Goal: Communication & Community: Answer question/provide support

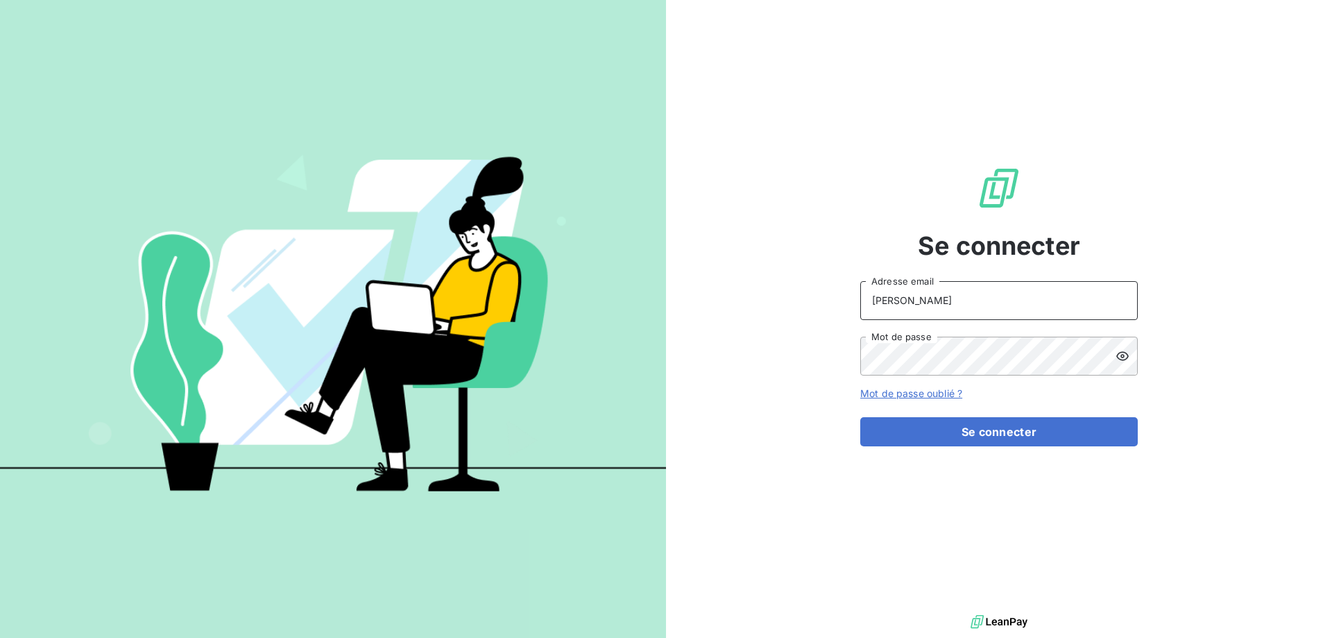
click at [951, 298] on input "[PERSON_NAME]" at bounding box center [1000, 300] width 278 height 39
type input "[PERSON_NAME][EMAIL_ADDRESS][DOMAIN_NAME]"
click at [861, 417] on button "Se connecter" at bounding box center [1000, 431] width 278 height 29
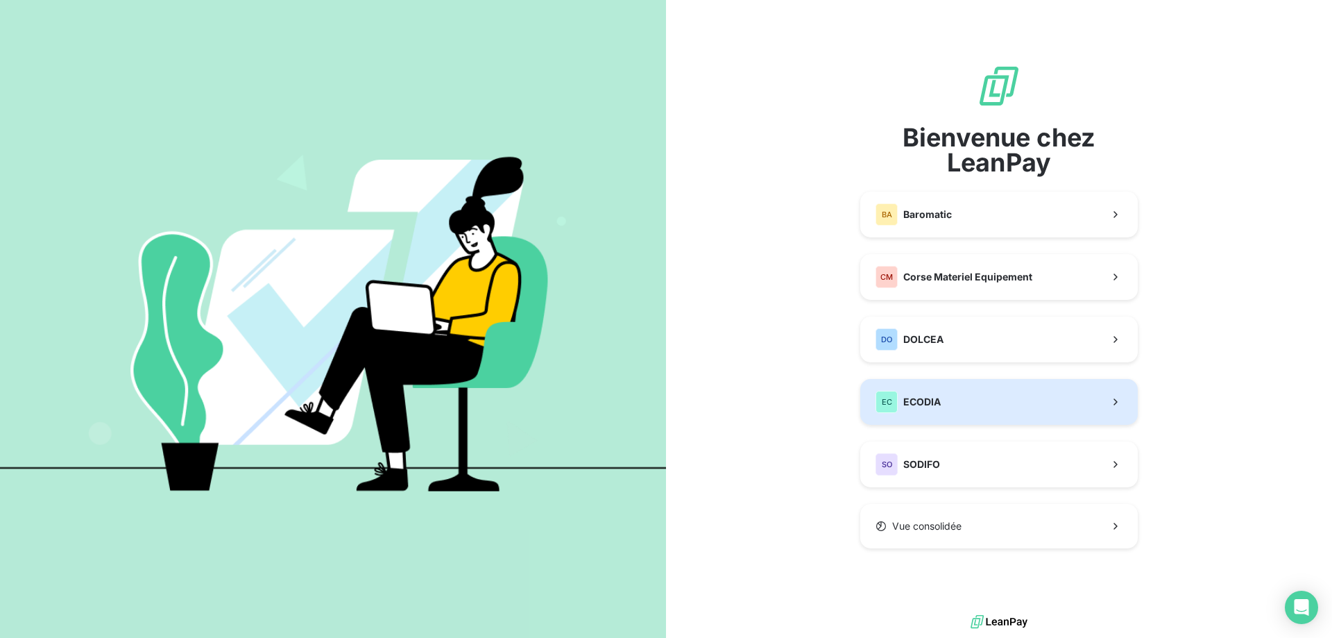
click at [965, 394] on button "EC ECODIA" at bounding box center [1000, 402] width 278 height 46
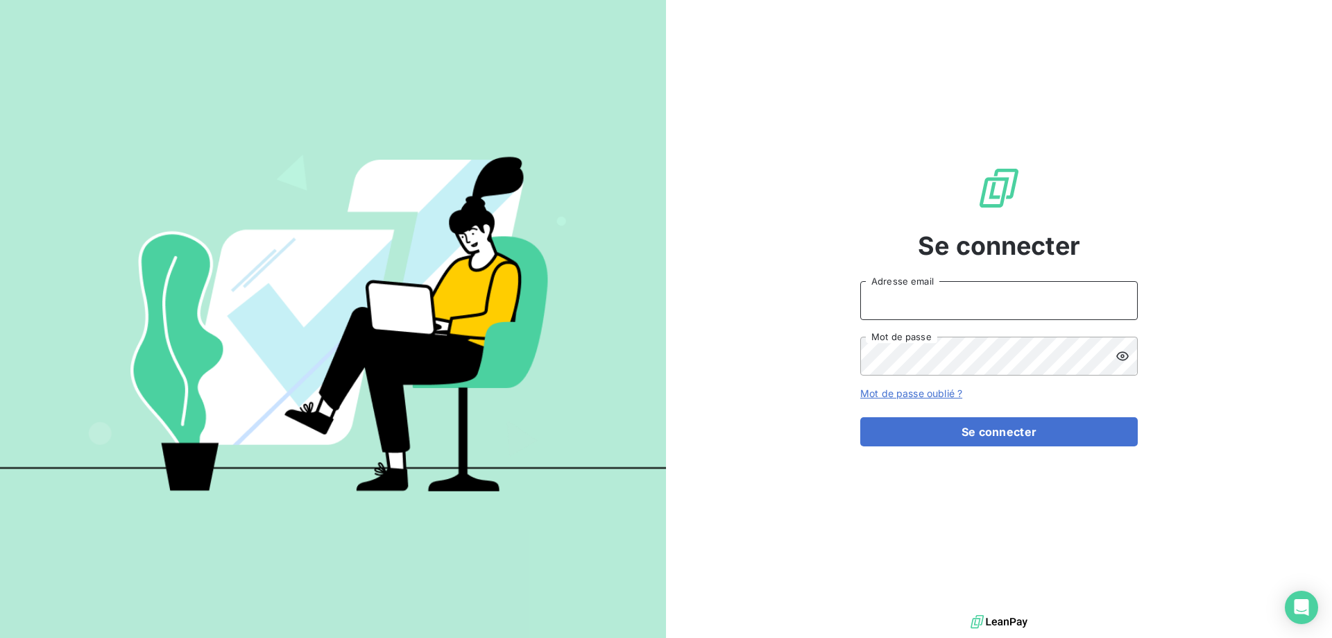
type input "[PERSON_NAME]"
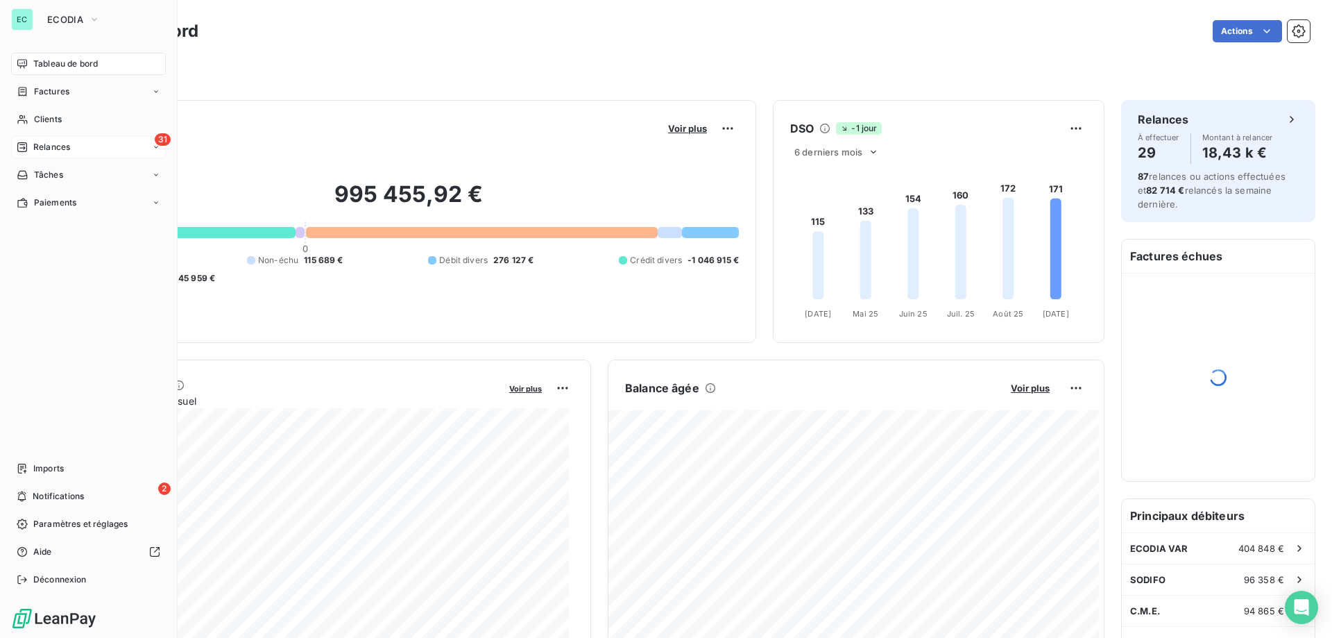
click at [90, 143] on div "31 Relances" at bounding box center [88, 147] width 155 height 22
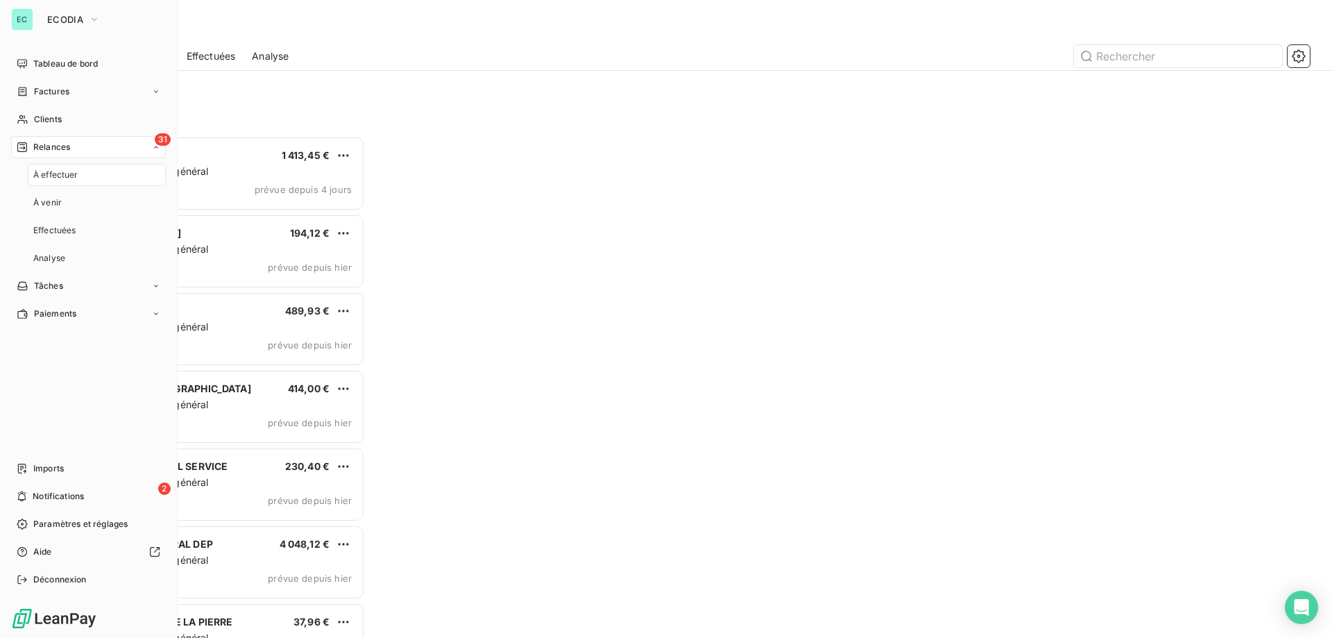
scroll to position [491, 288]
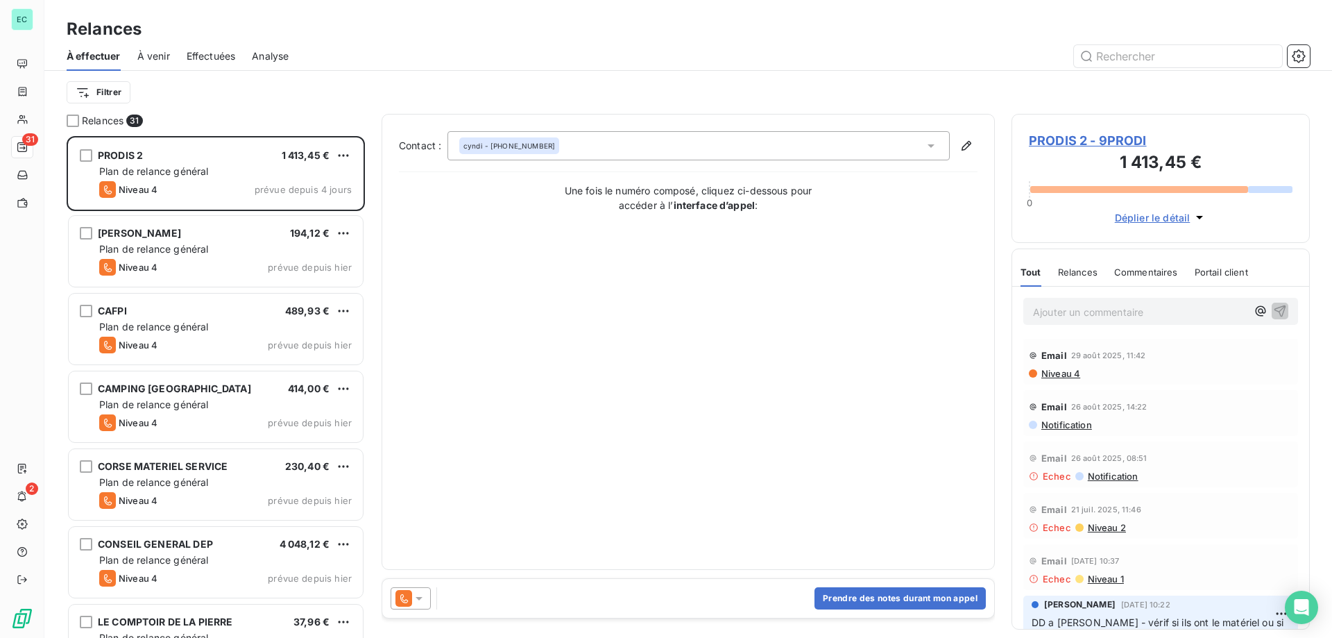
click at [198, 52] on span "Effectuées" at bounding box center [211, 56] width 49 height 14
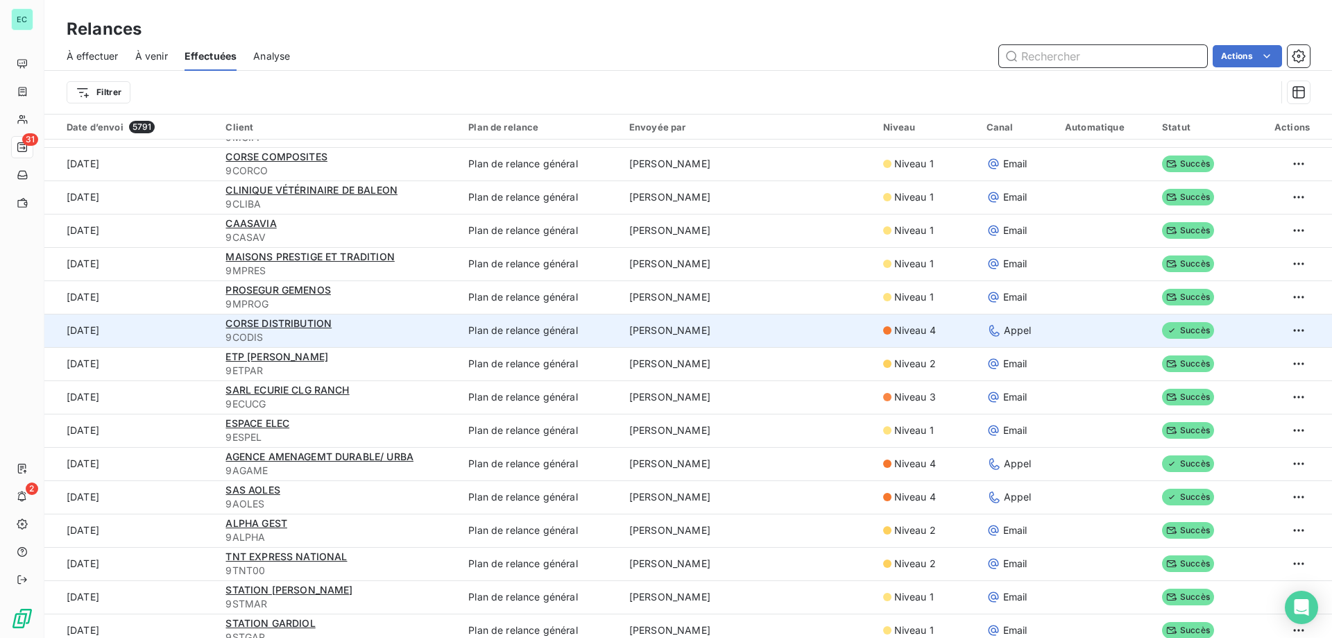
scroll to position [1457, 0]
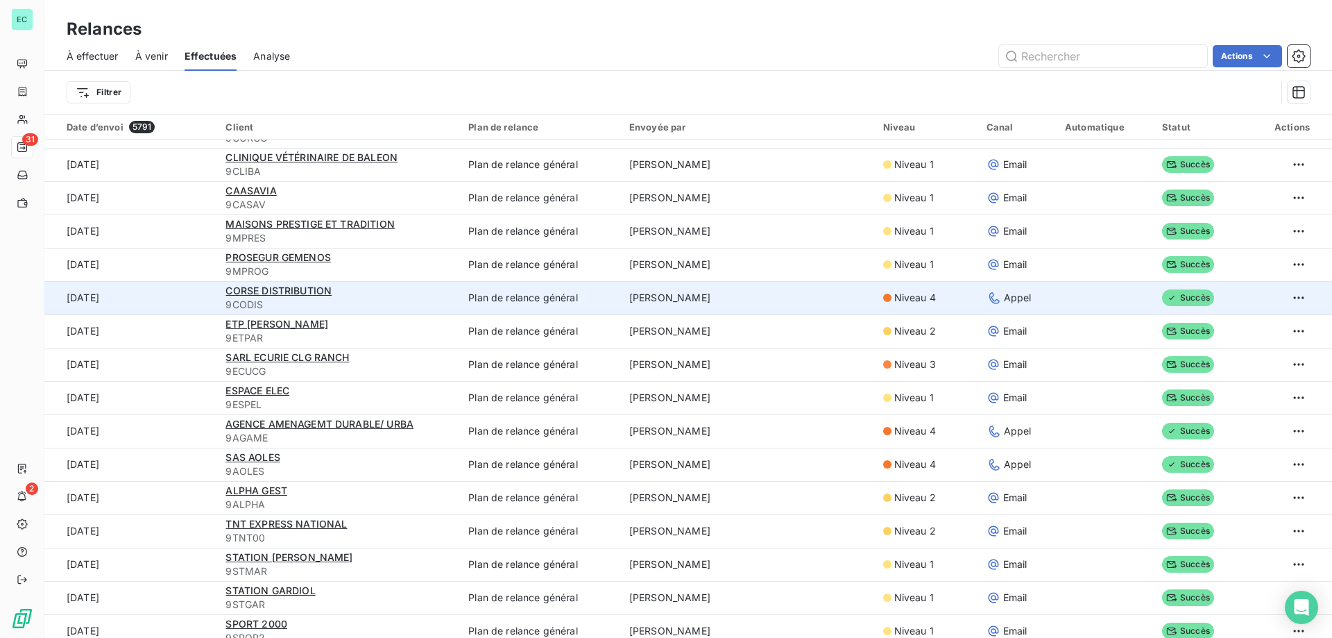
click at [785, 311] on td "[PERSON_NAME]" at bounding box center [748, 297] width 254 height 33
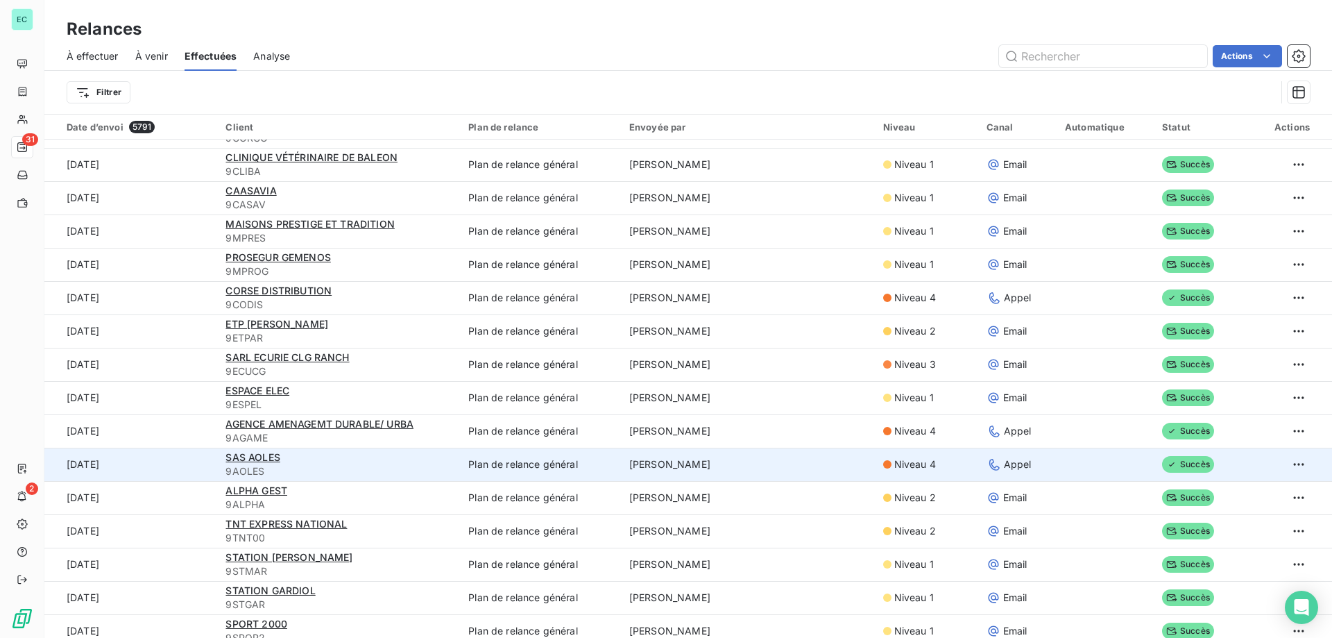
click at [706, 460] on td "[PERSON_NAME]" at bounding box center [748, 464] width 254 height 33
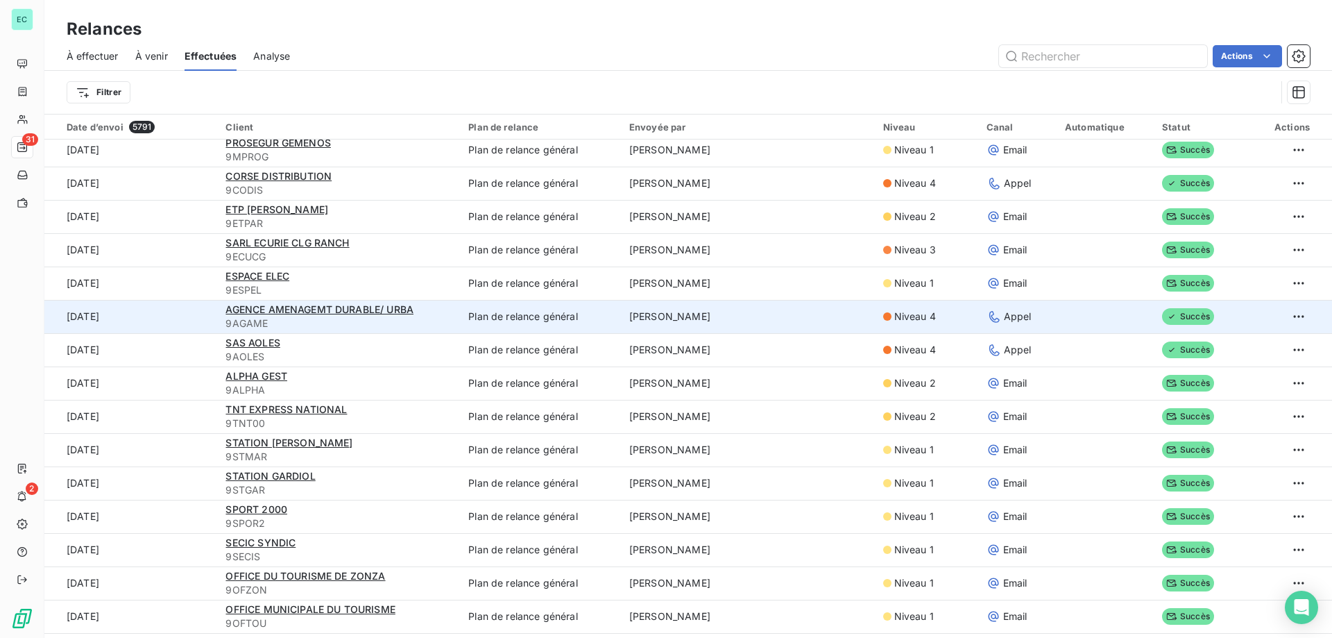
scroll to position [1596, 0]
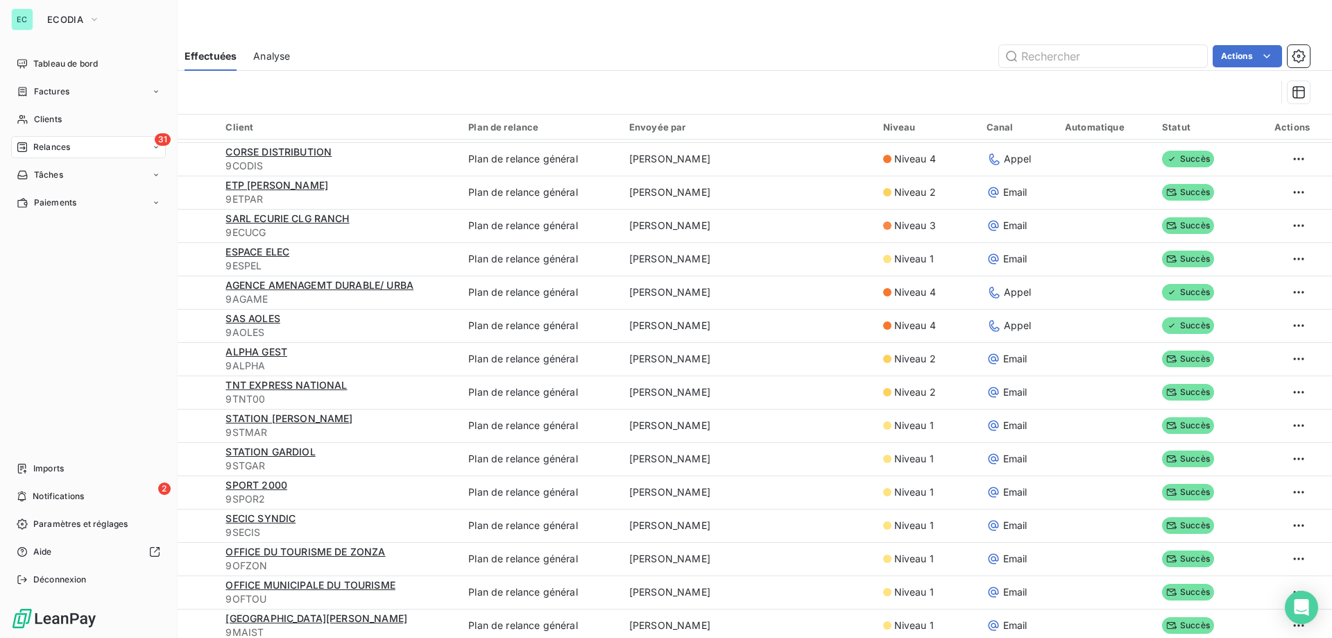
click at [31, 147] on div "Relances" at bounding box center [43, 147] width 53 height 12
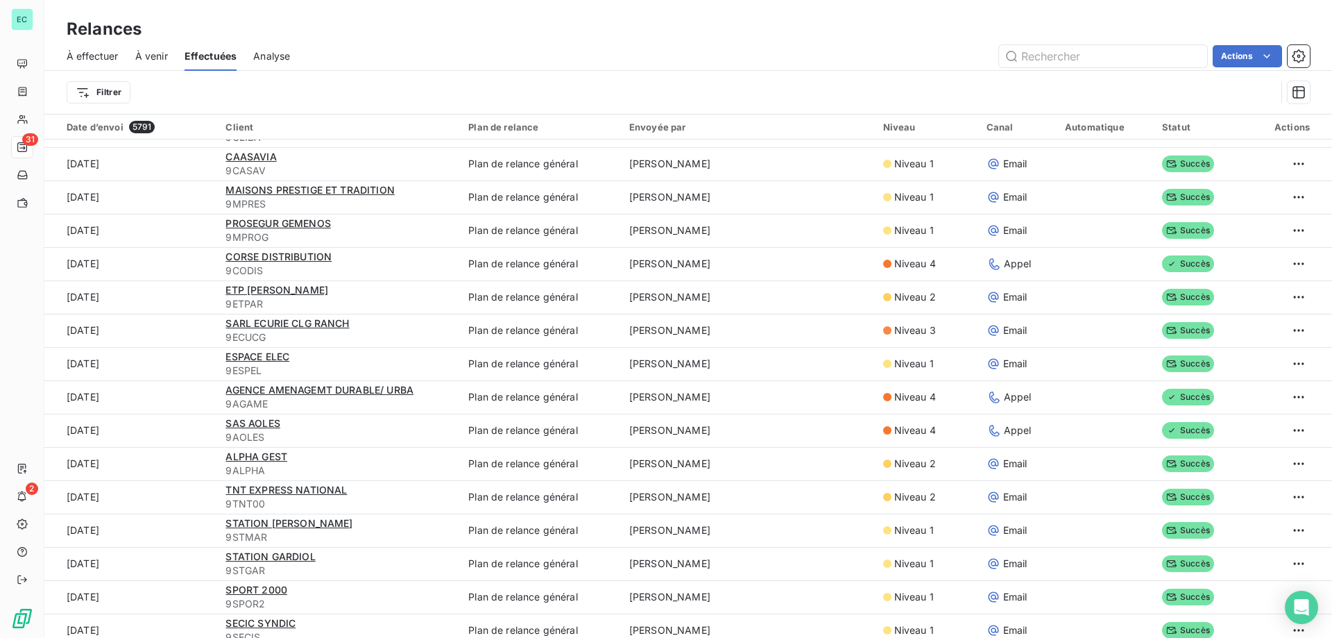
scroll to position [1319, 0]
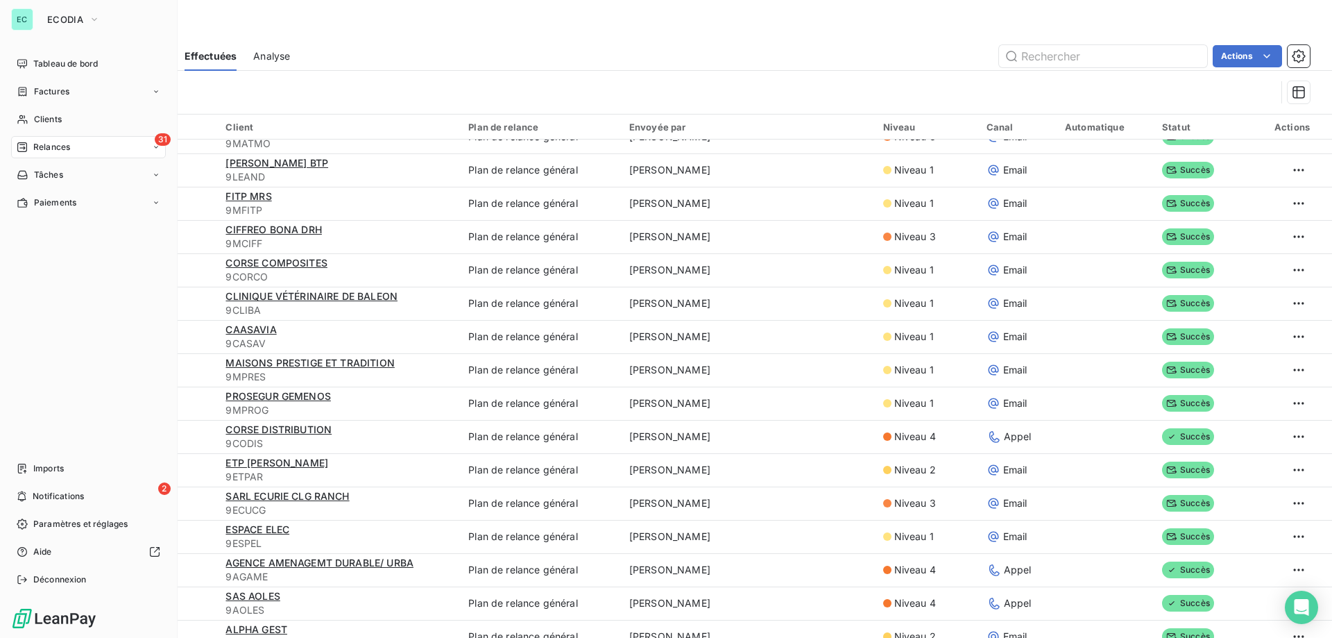
click at [26, 9] on div "EC" at bounding box center [22, 19] width 22 height 22
click at [65, 22] on span "ECODIA" at bounding box center [65, 19] width 36 height 11
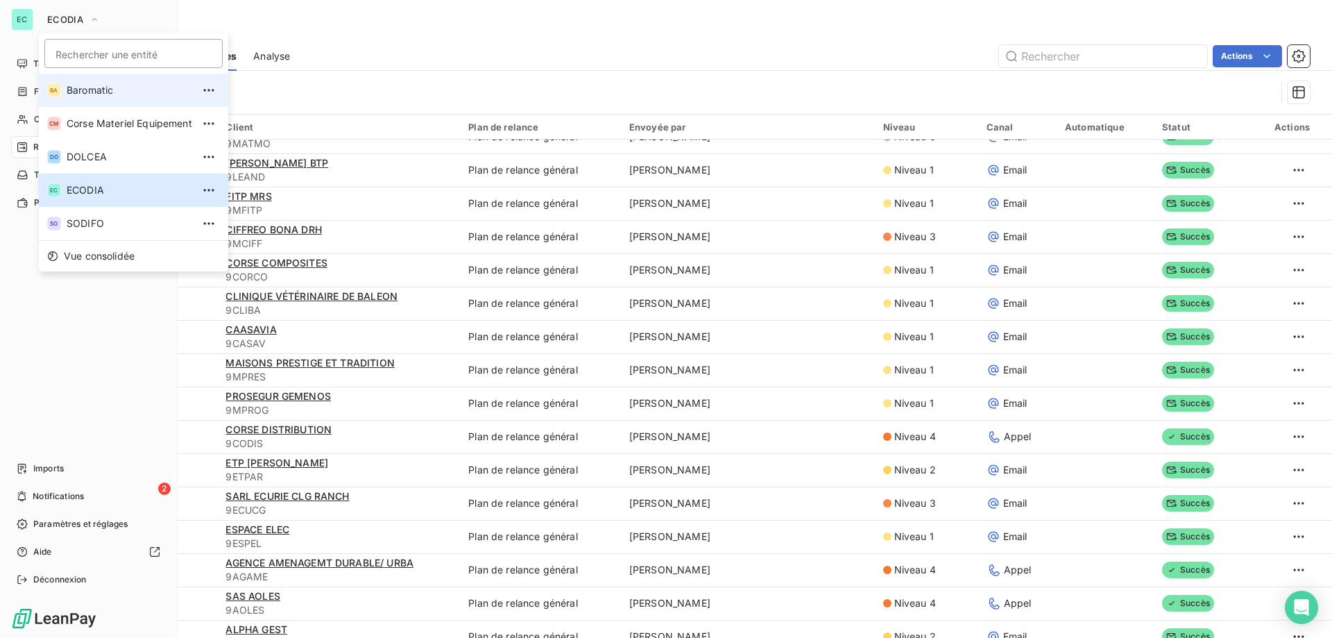
click at [84, 87] on span "Baromatic" at bounding box center [130, 90] width 126 height 14
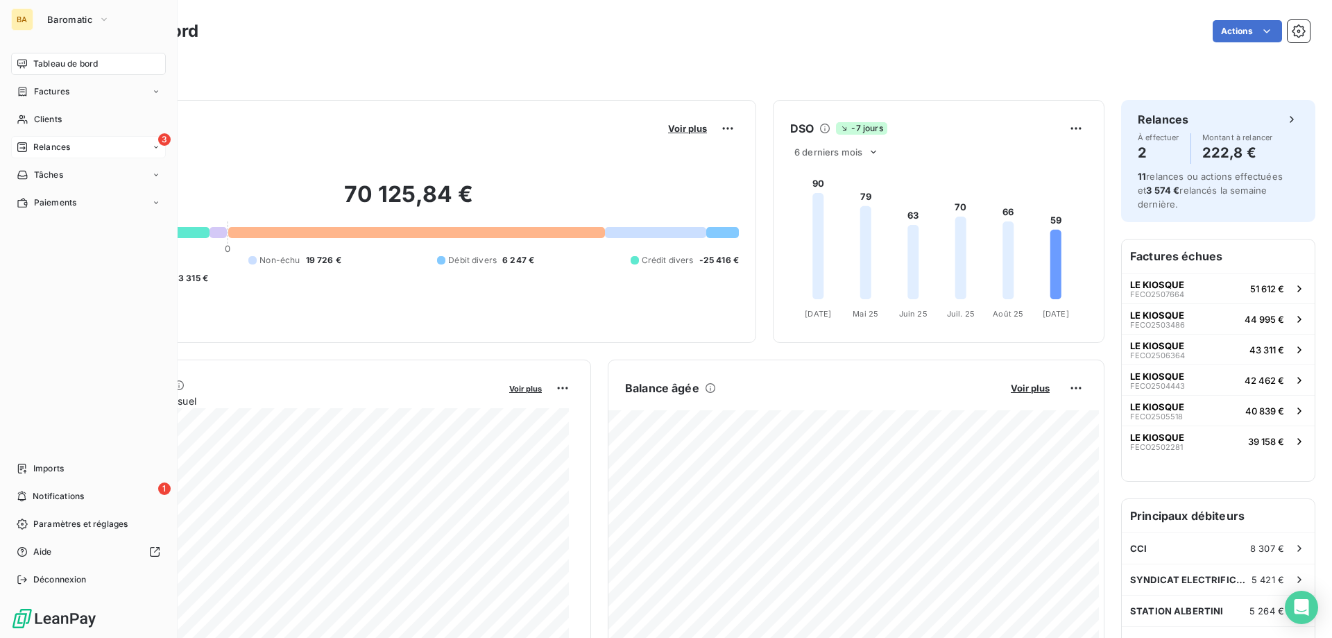
click at [116, 146] on div "3 Relances" at bounding box center [88, 147] width 155 height 22
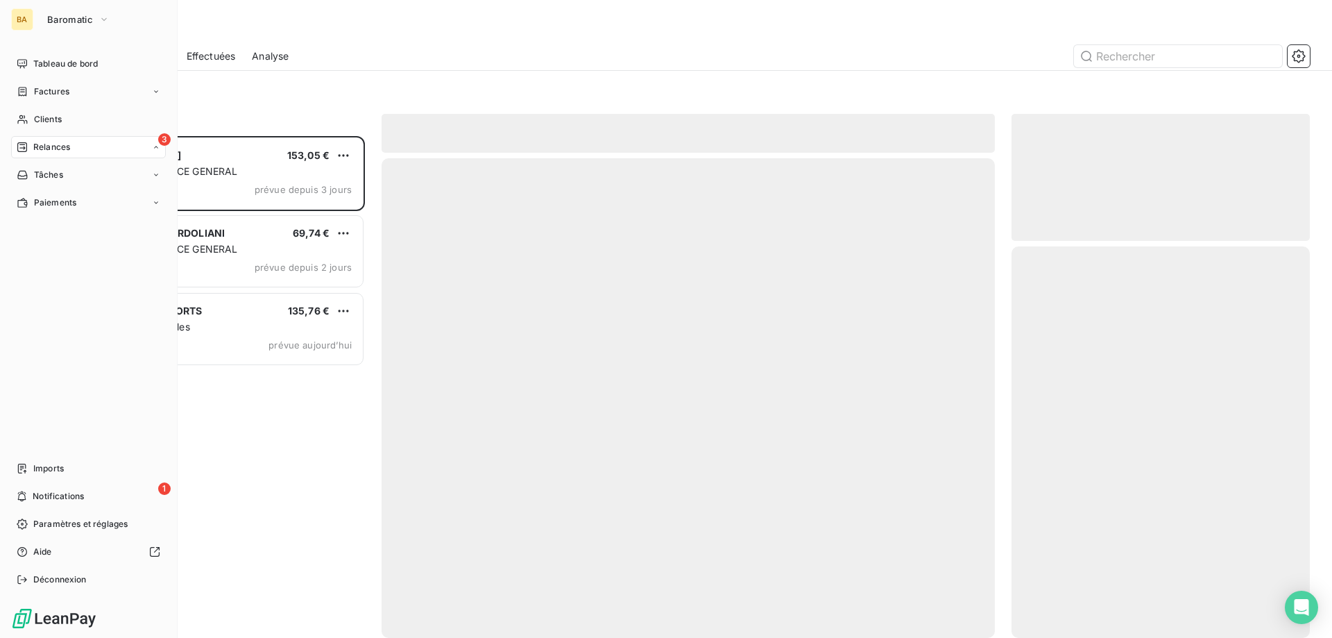
scroll to position [491, 288]
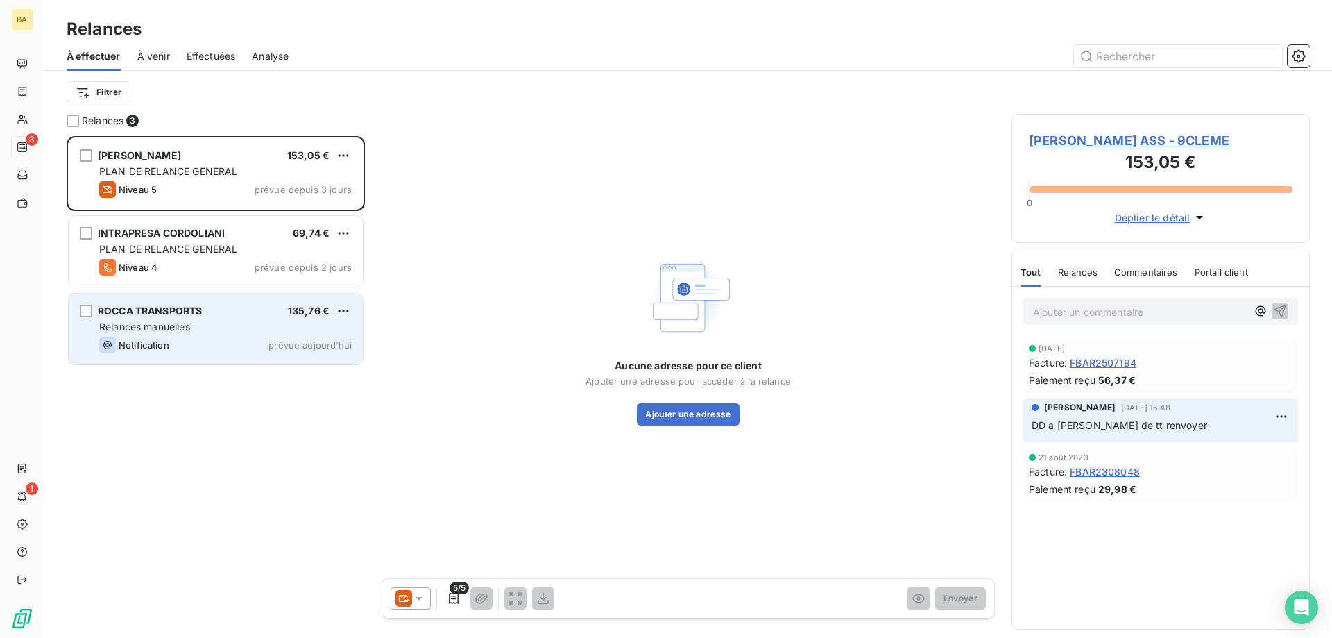
click at [280, 322] on div "Relances manuelles" at bounding box center [225, 327] width 253 height 14
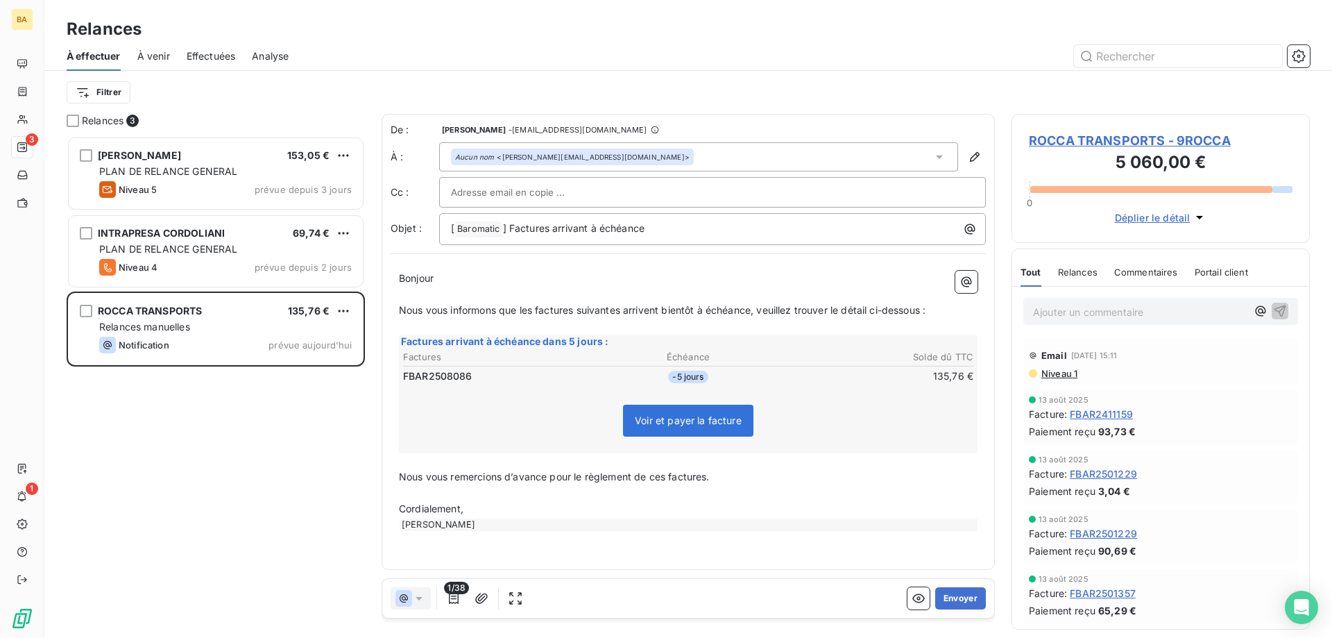
scroll to position [491, 288]
click at [965, 599] on button "Envoyer" at bounding box center [961, 598] width 51 height 22
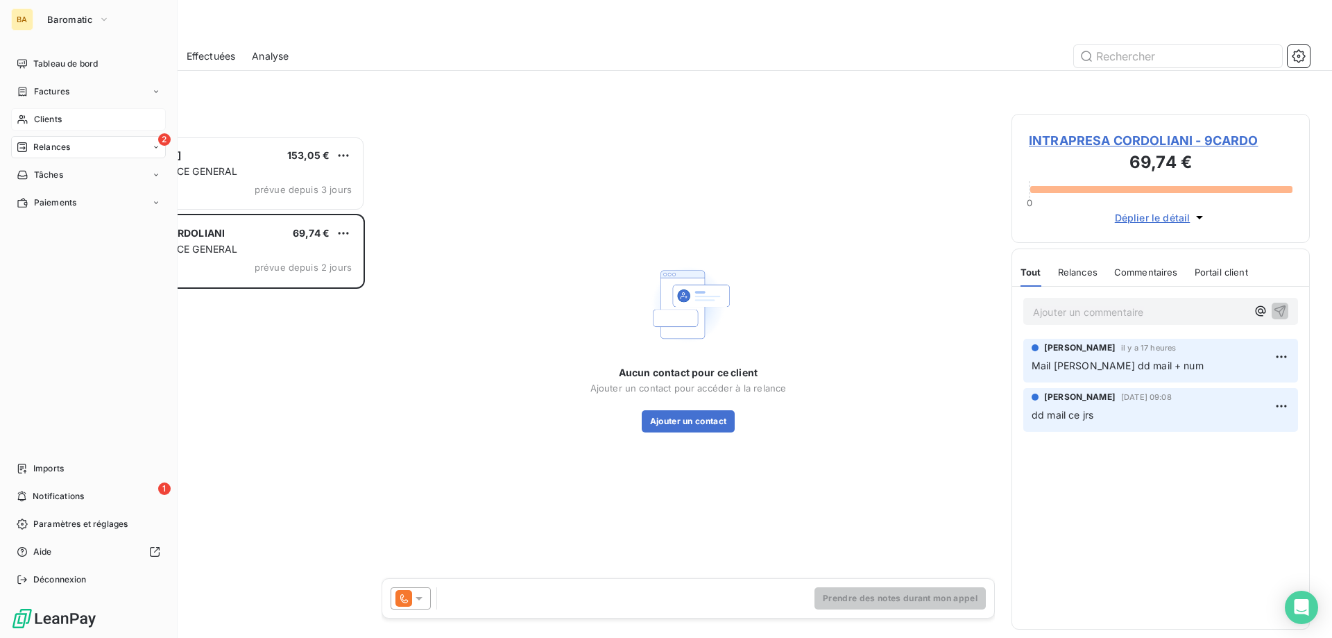
click at [69, 119] on div "Clients" at bounding box center [88, 119] width 155 height 22
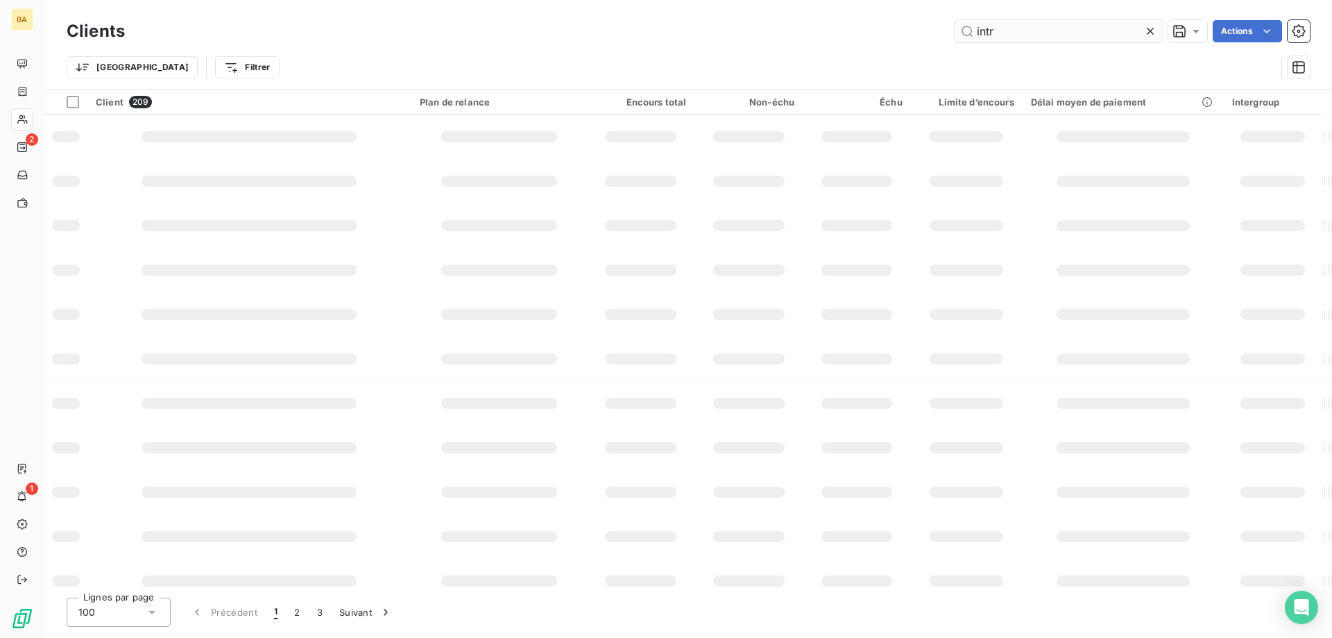
type input "intr"
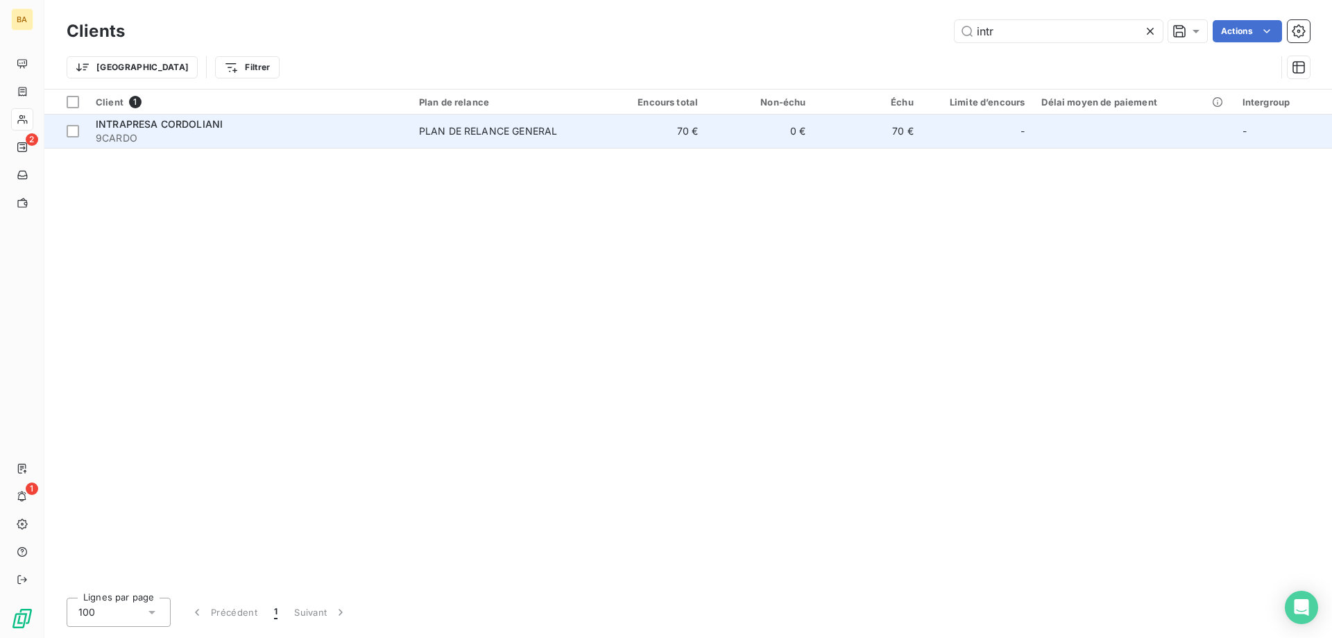
click at [449, 139] on td "PLAN DE RELANCE GENERAL" at bounding box center [505, 131] width 188 height 33
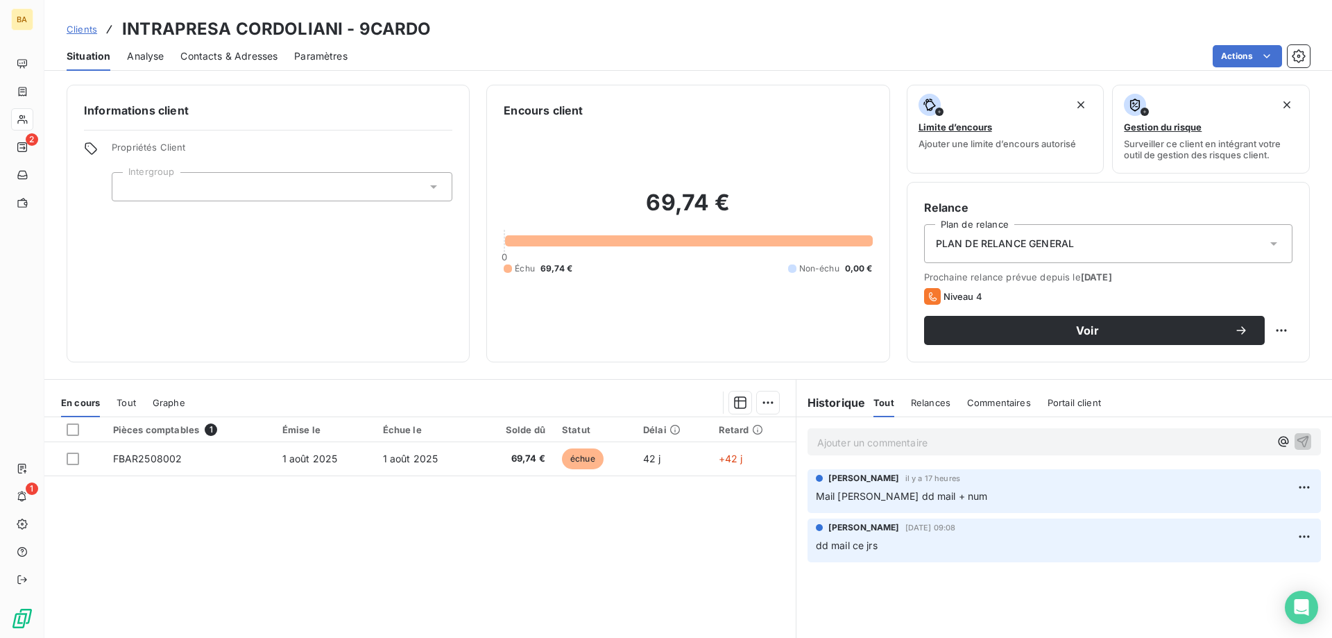
click at [260, 56] on span "Contacts & Adresses" at bounding box center [228, 56] width 97 height 14
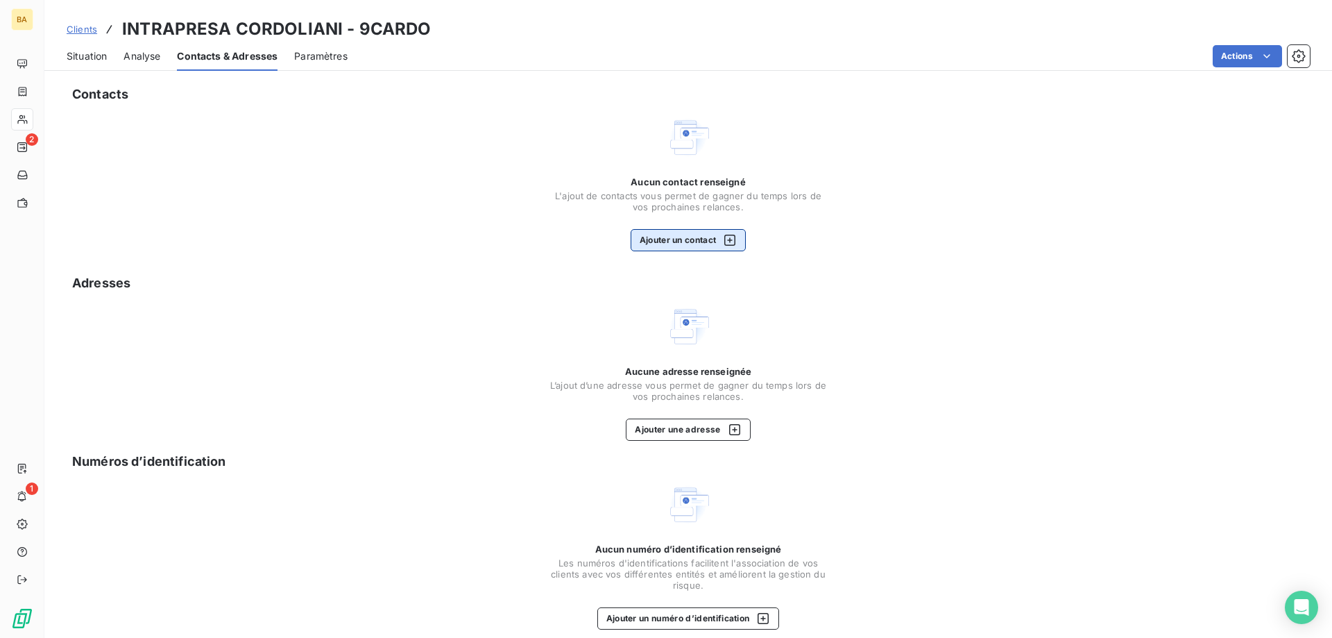
click at [683, 239] on button "Ajouter un contact" at bounding box center [689, 240] width 116 height 22
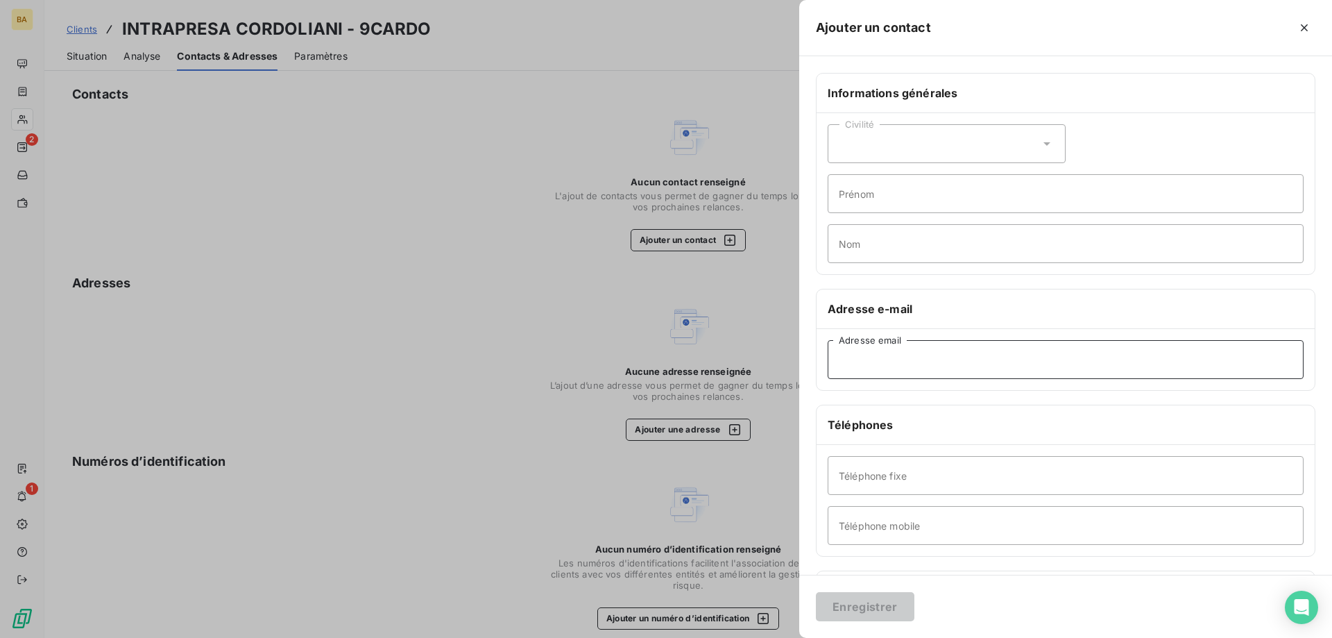
click at [867, 353] on input "Adresse email" at bounding box center [1066, 359] width 476 height 39
paste input "04 95 34 39 64"
drag, startPoint x: 947, startPoint y: 362, endPoint x: 731, endPoint y: 380, distance: 216.6
click at [731, 637] on div "Ajouter un contact Informations générales Civilité Prénom Nom Adresse e-mail [P…" at bounding box center [666, 638] width 1332 height 0
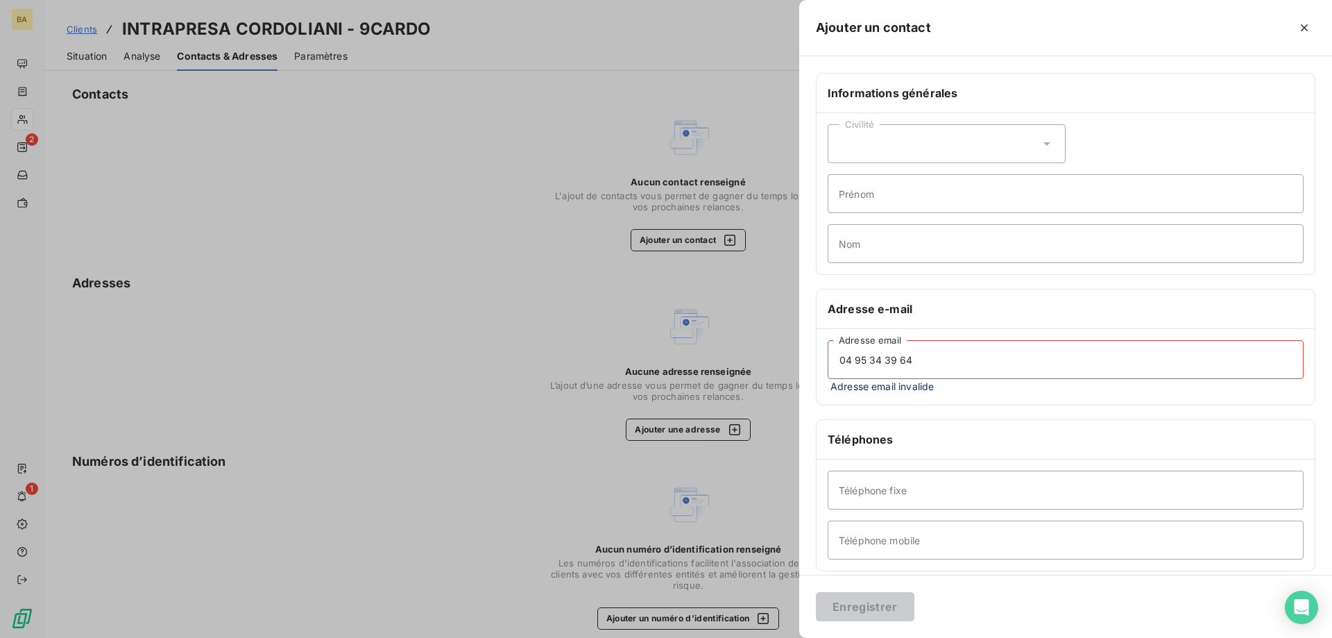
paste input "[EMAIL_ADDRESS][DOMAIN_NAME]"
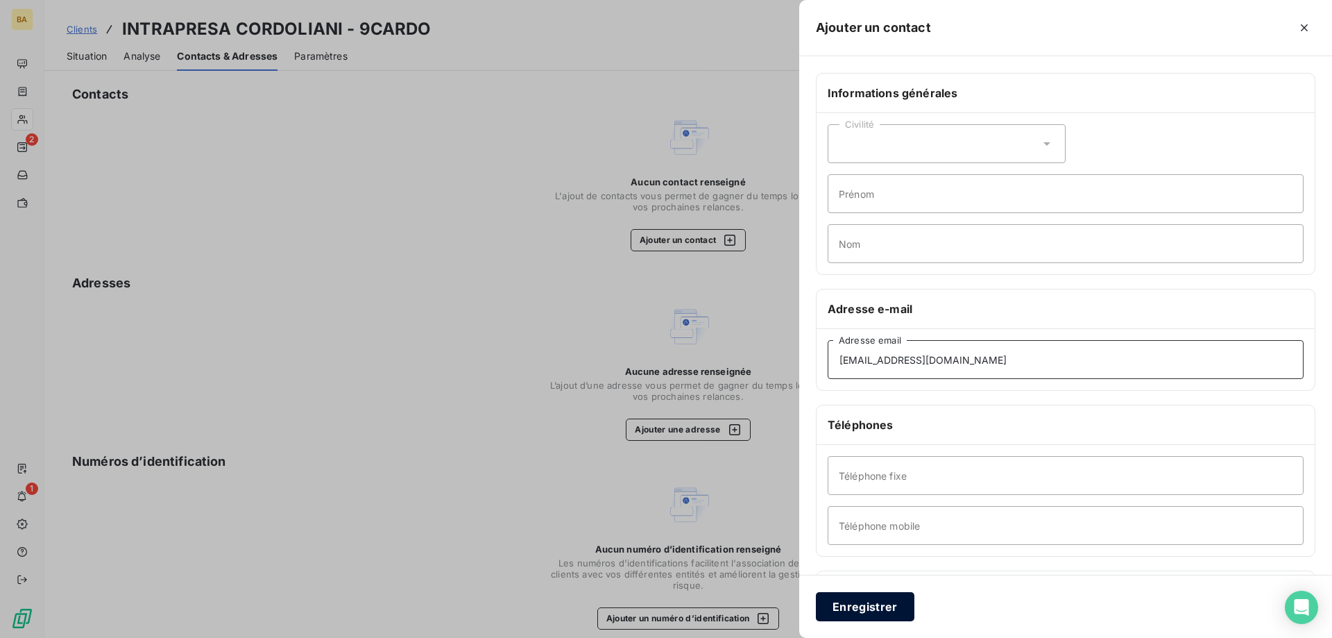
type input "[EMAIL_ADDRESS][DOMAIN_NAME]"
click at [856, 608] on button "Enregistrer" at bounding box center [865, 606] width 99 height 29
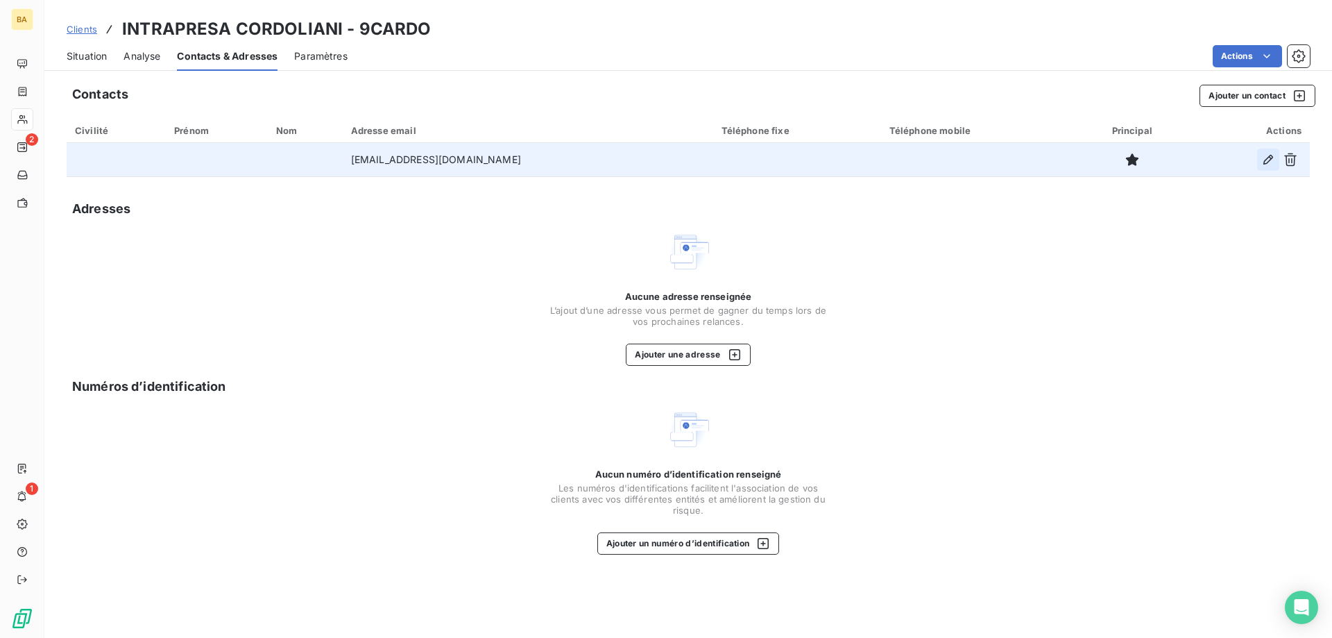
click at [1267, 160] on icon "button" at bounding box center [1269, 160] width 14 height 14
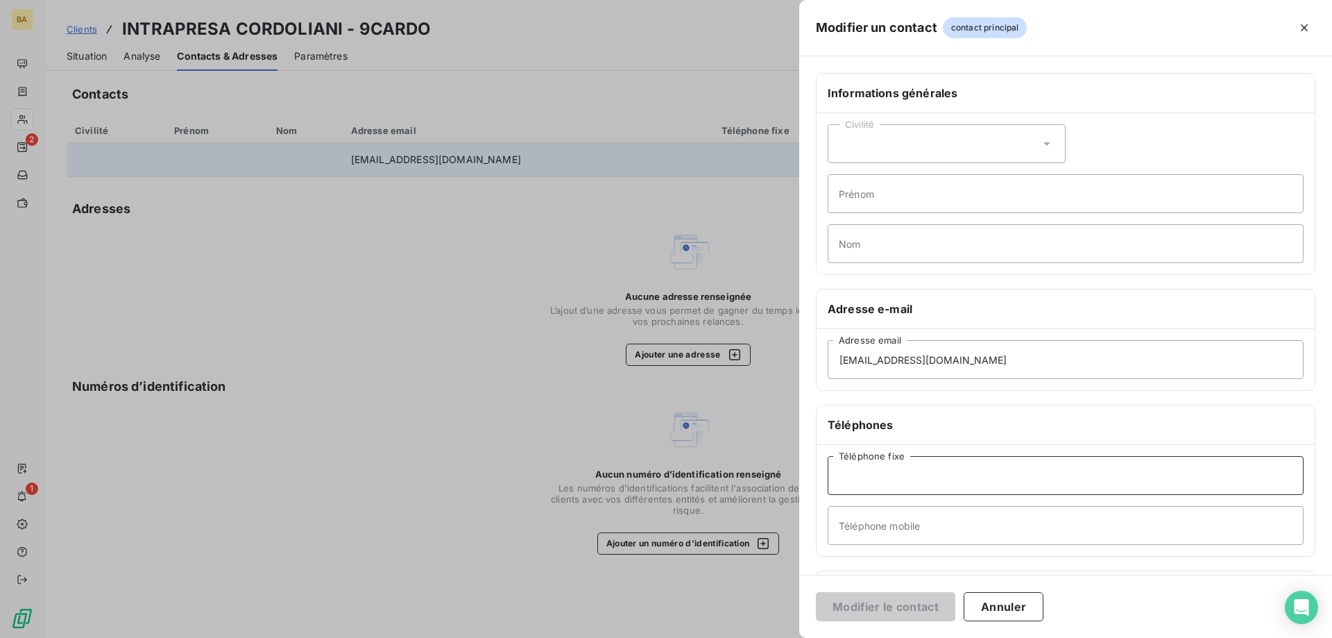
drag, startPoint x: 890, startPoint y: 482, endPoint x: 872, endPoint y: 486, distance: 18.7
click at [890, 482] on input "Téléphone fixe" at bounding box center [1066, 475] width 476 height 39
click at [889, 477] on input "Téléphone fixe" at bounding box center [1066, 475] width 476 height 39
click at [853, 476] on input "Téléphone fixe" at bounding box center [1066, 475] width 476 height 39
paste input "04 95 34 39 64"
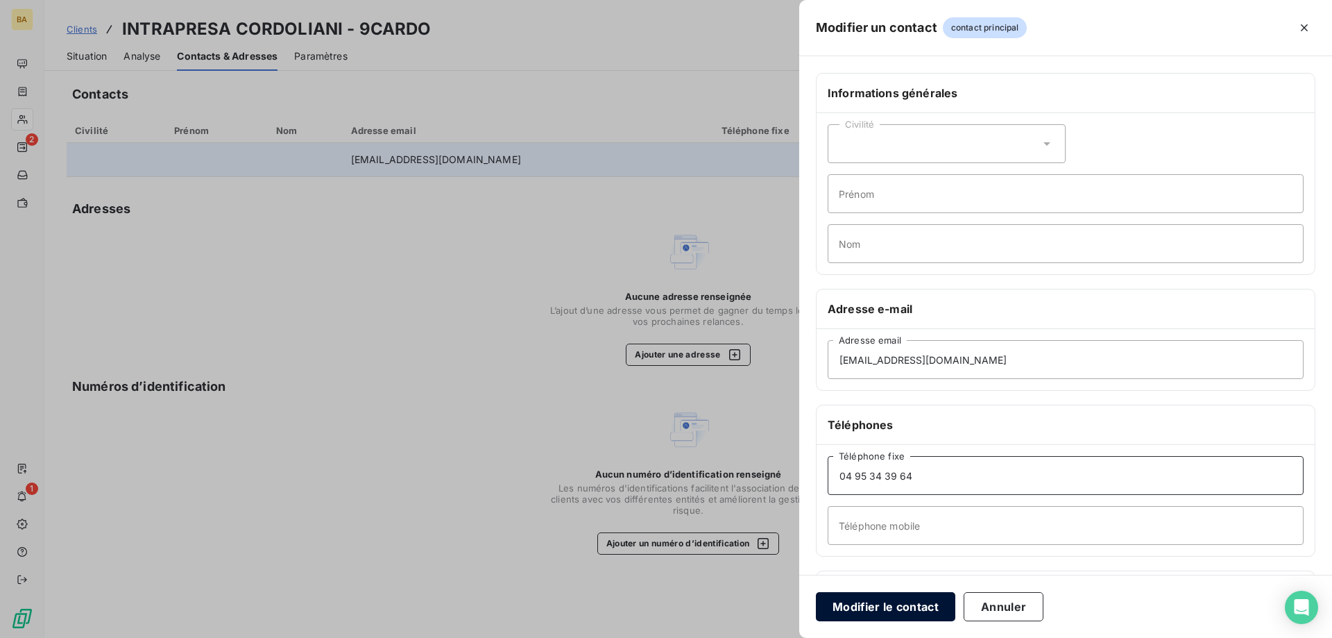
type input "04 95 34 39 64"
click at [918, 607] on button "Modifier le contact" at bounding box center [885, 606] width 139 height 29
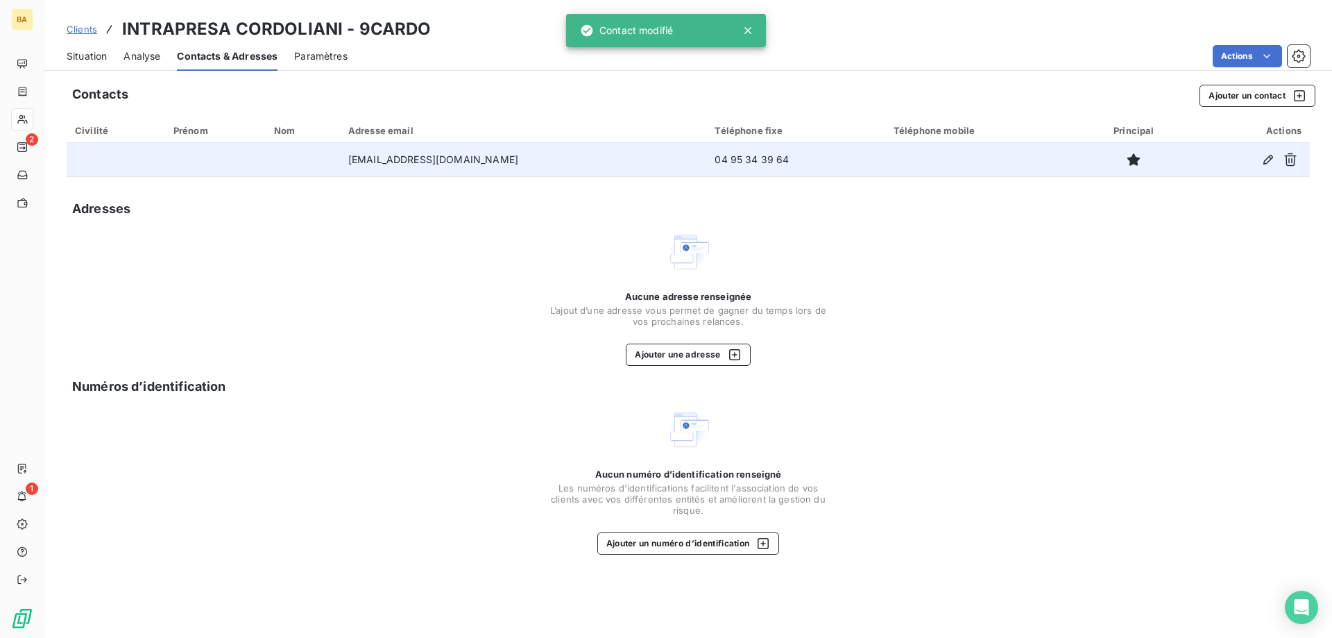
click at [83, 31] on span "Clients" at bounding box center [82, 29] width 31 height 11
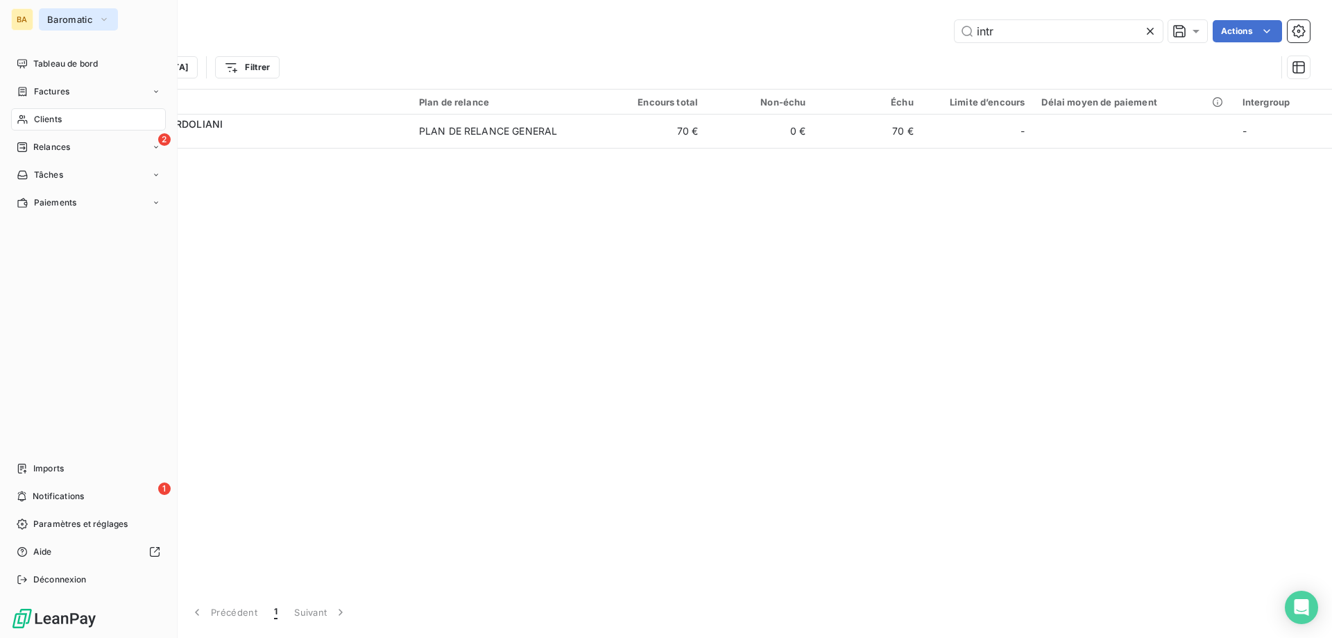
click at [42, 20] on button "Baromatic" at bounding box center [78, 19] width 79 height 22
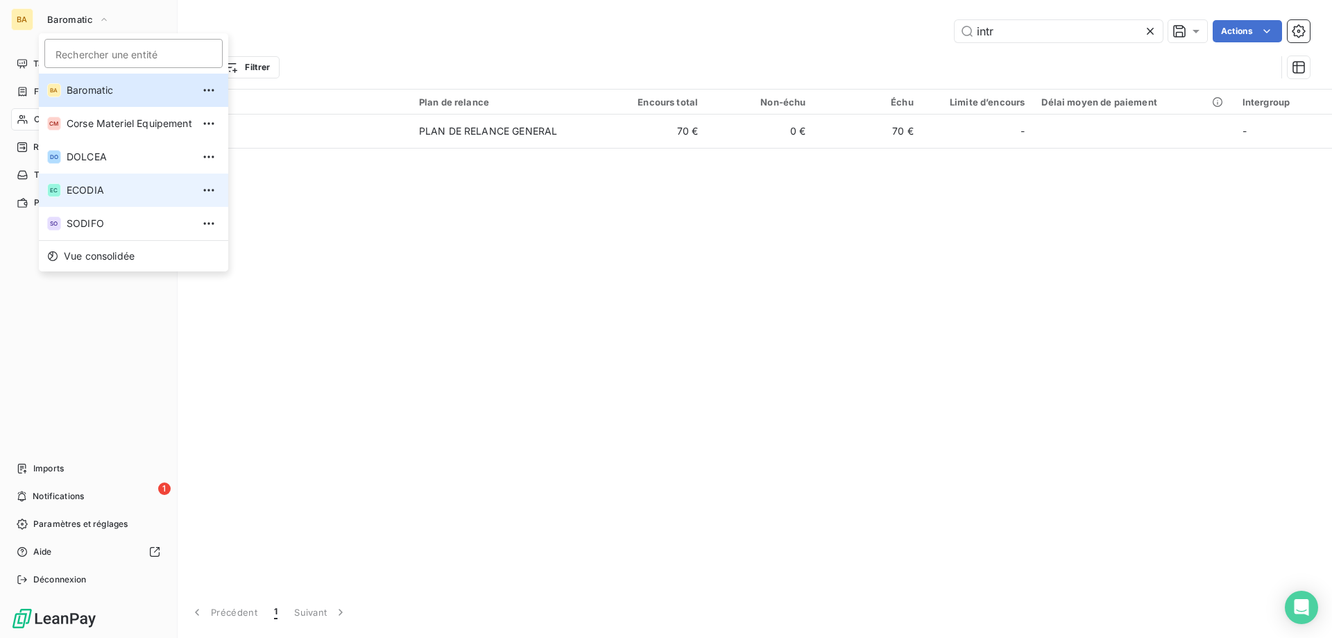
click at [76, 185] on span "ECODIA" at bounding box center [130, 190] width 126 height 14
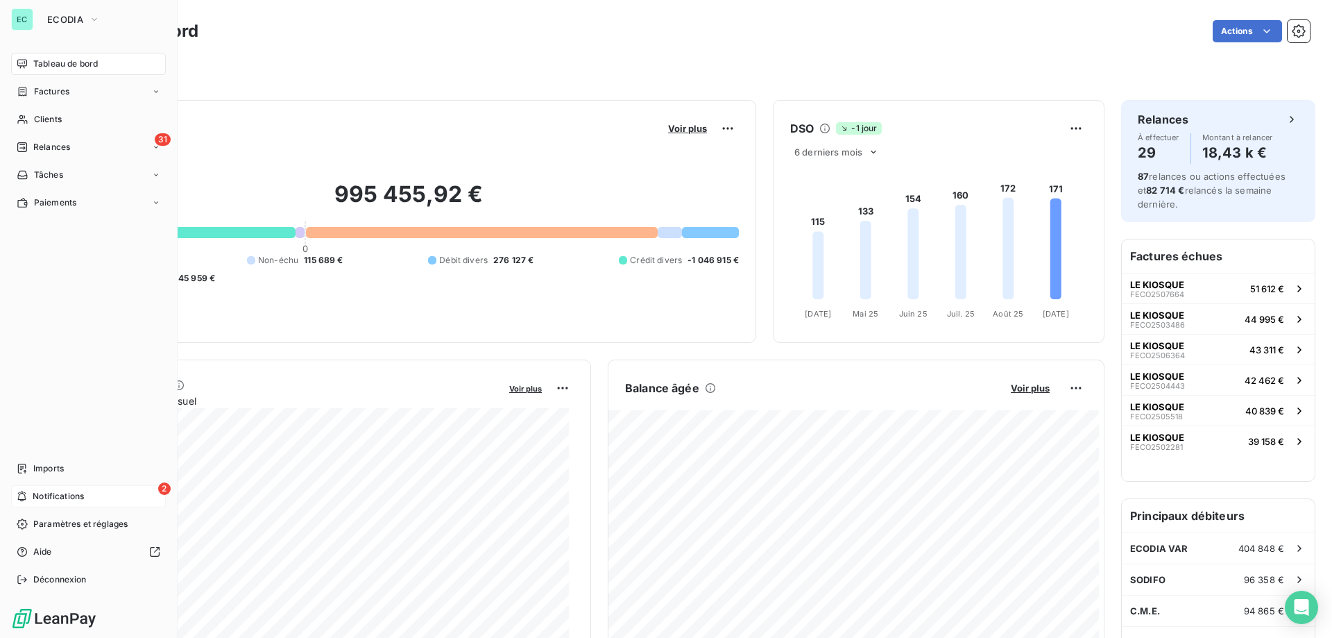
click at [44, 502] on span "Notifications" at bounding box center [58, 496] width 51 height 12
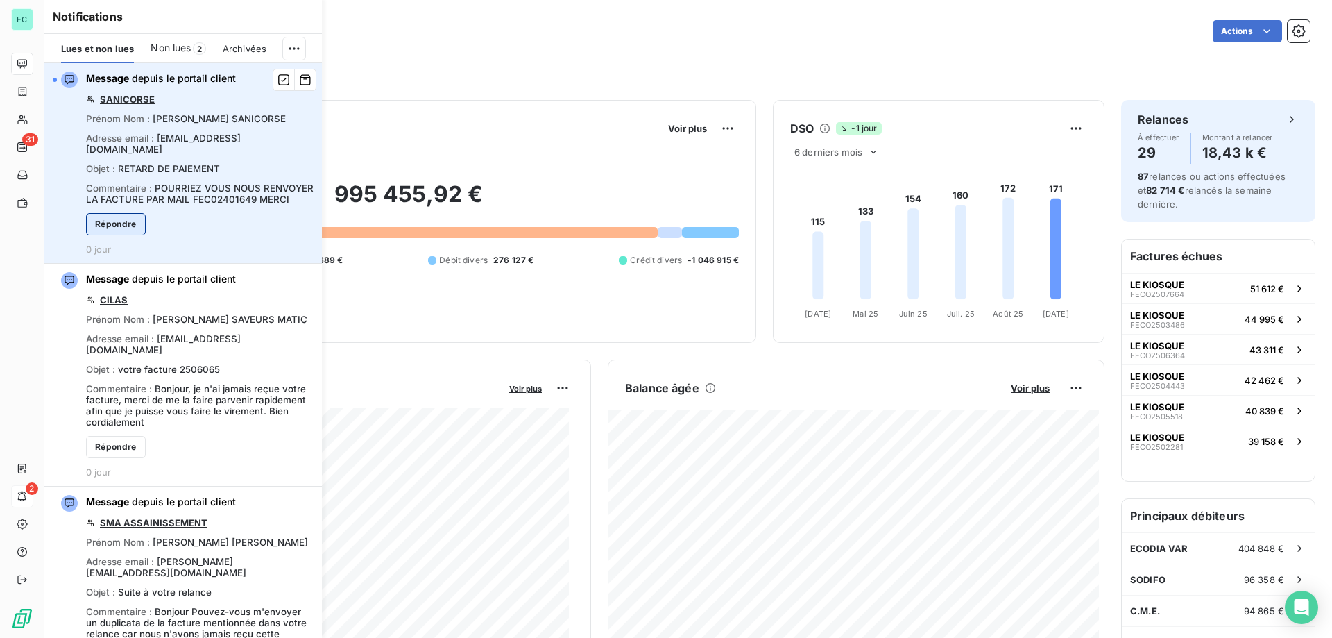
click at [118, 224] on button "Répondre" at bounding box center [116, 224] width 60 height 22
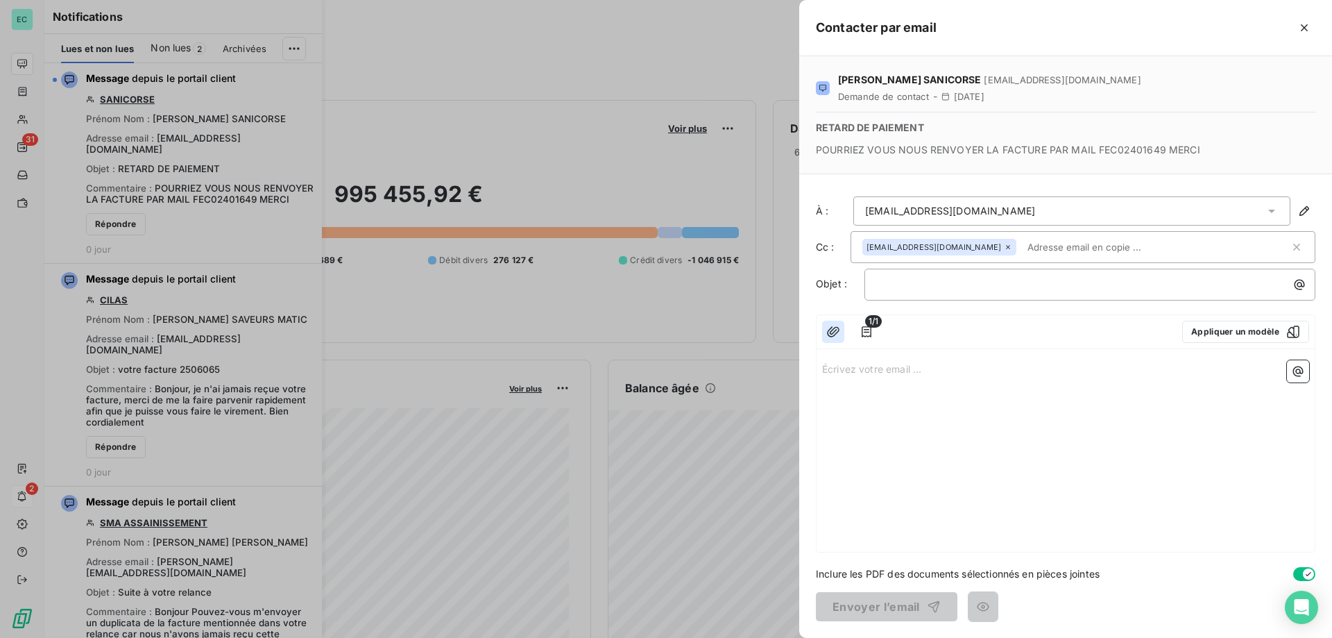
click at [834, 334] on icon "button" at bounding box center [834, 332] width 14 height 14
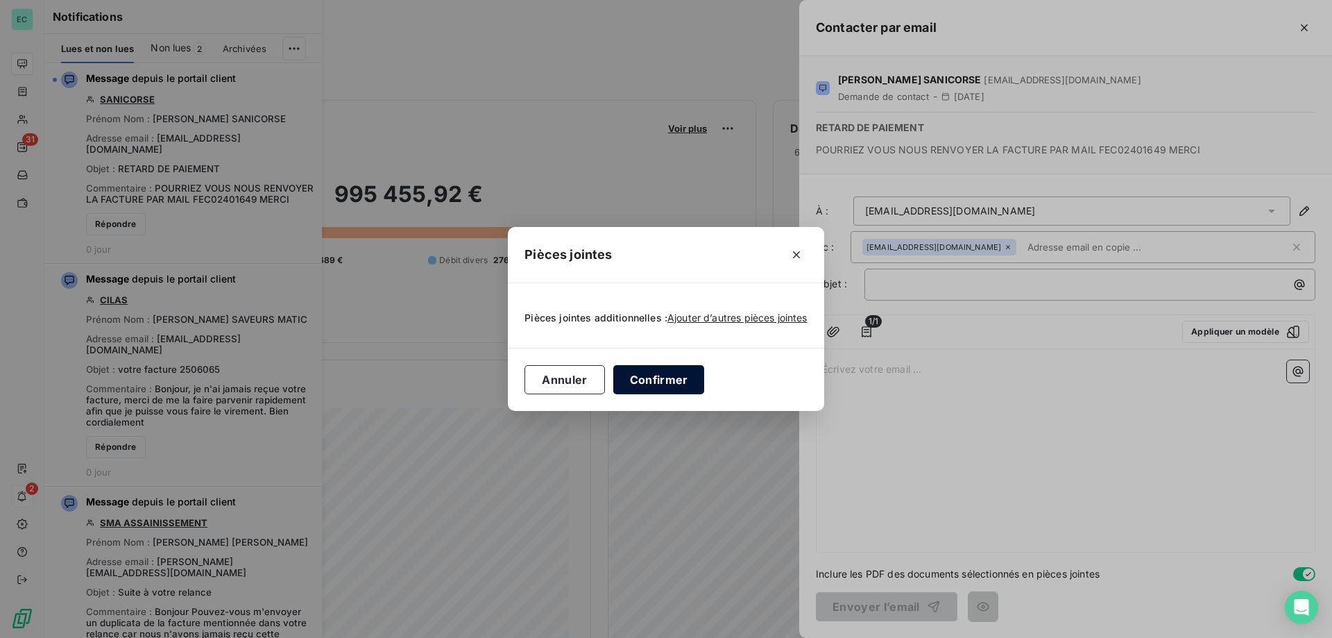
click at [659, 378] on button "Confirmer" at bounding box center [659, 379] width 92 height 29
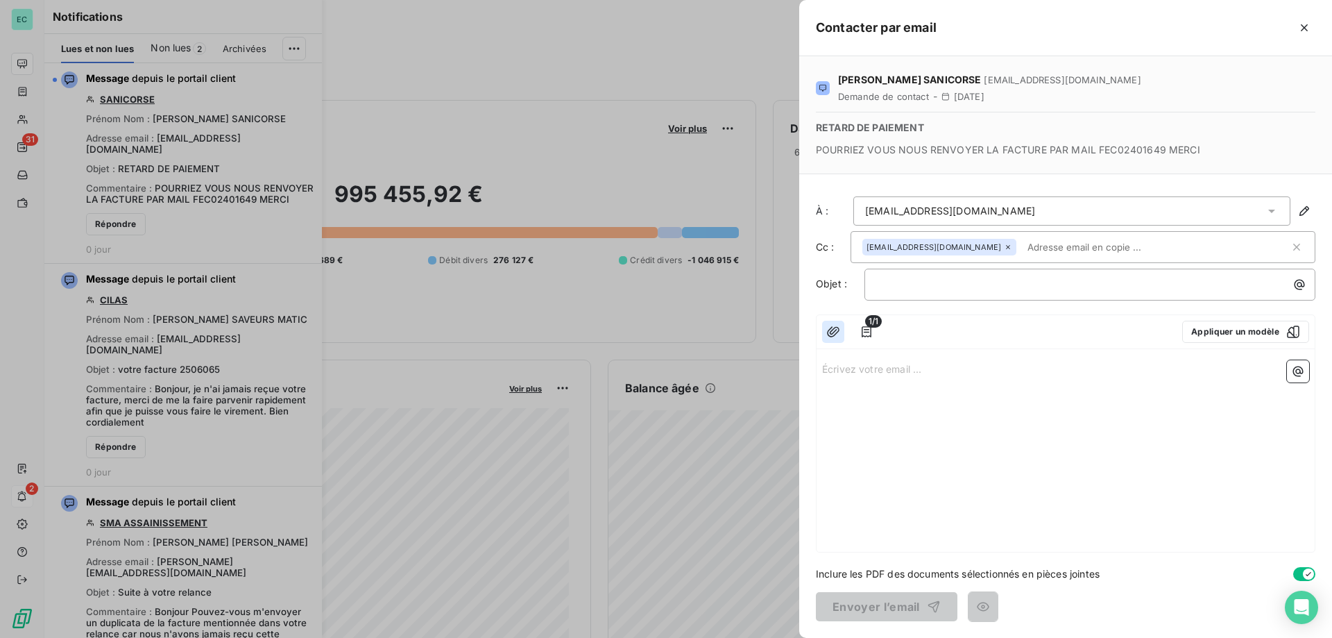
click at [836, 331] on icon "button" at bounding box center [834, 332] width 14 height 14
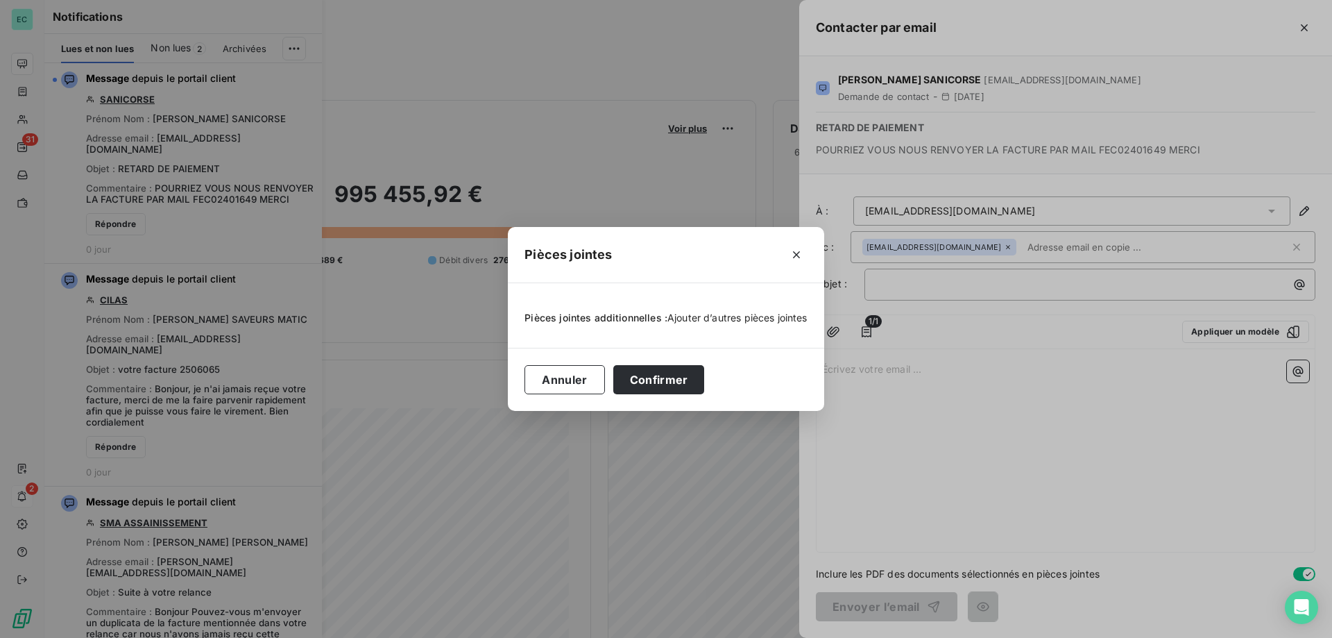
click at [735, 318] on span "Ajouter d’autres pièces jointes" at bounding box center [738, 318] width 140 height 12
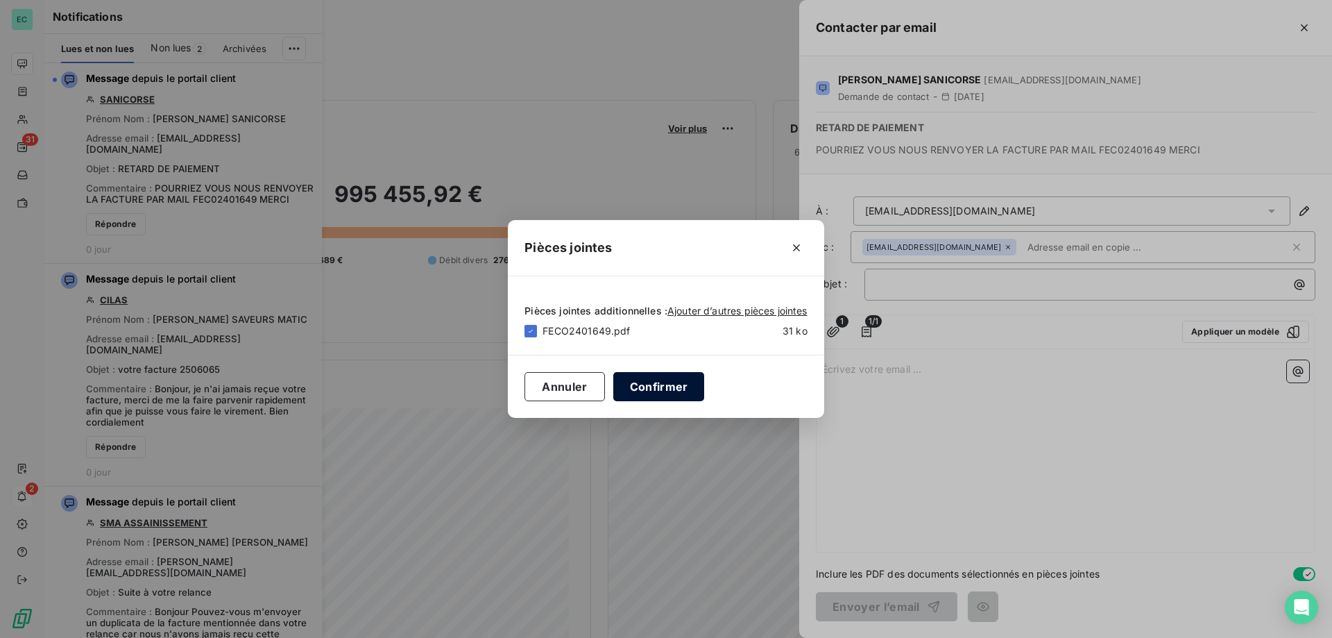
click at [659, 391] on button "Confirmer" at bounding box center [659, 386] width 92 height 29
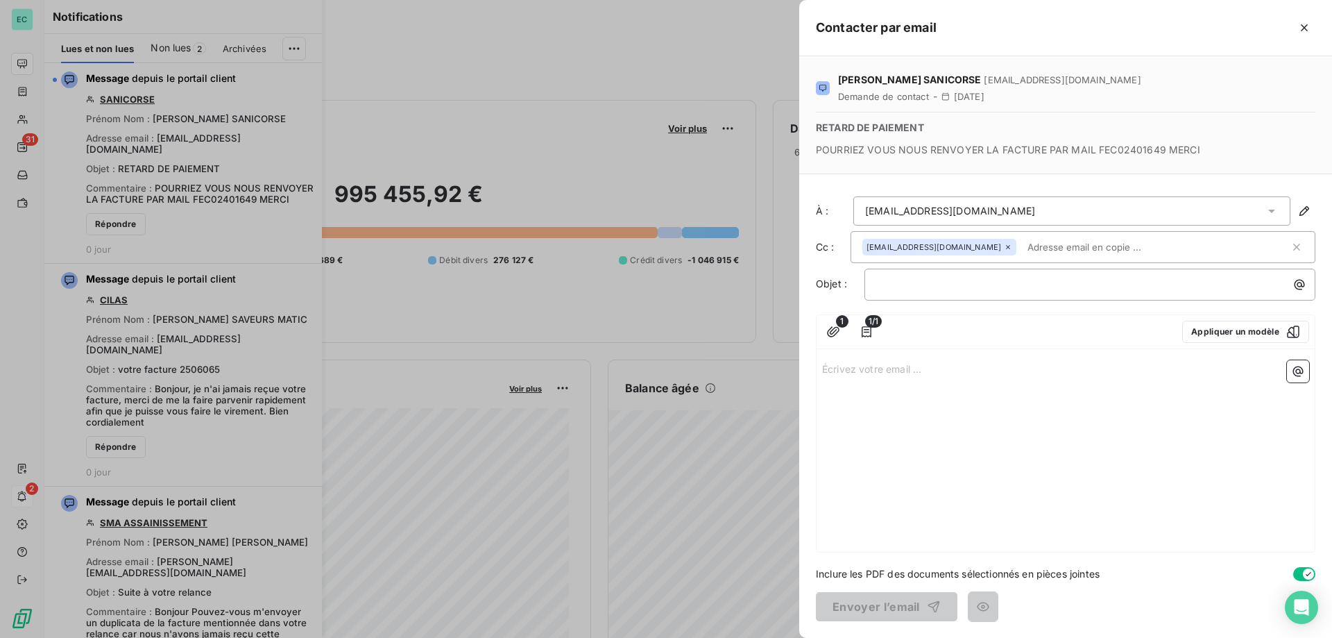
click at [909, 376] on p "Écrivez votre email ... ﻿" at bounding box center [1065, 368] width 487 height 16
click at [1023, 287] on p "﻿" at bounding box center [1094, 284] width 434 height 16
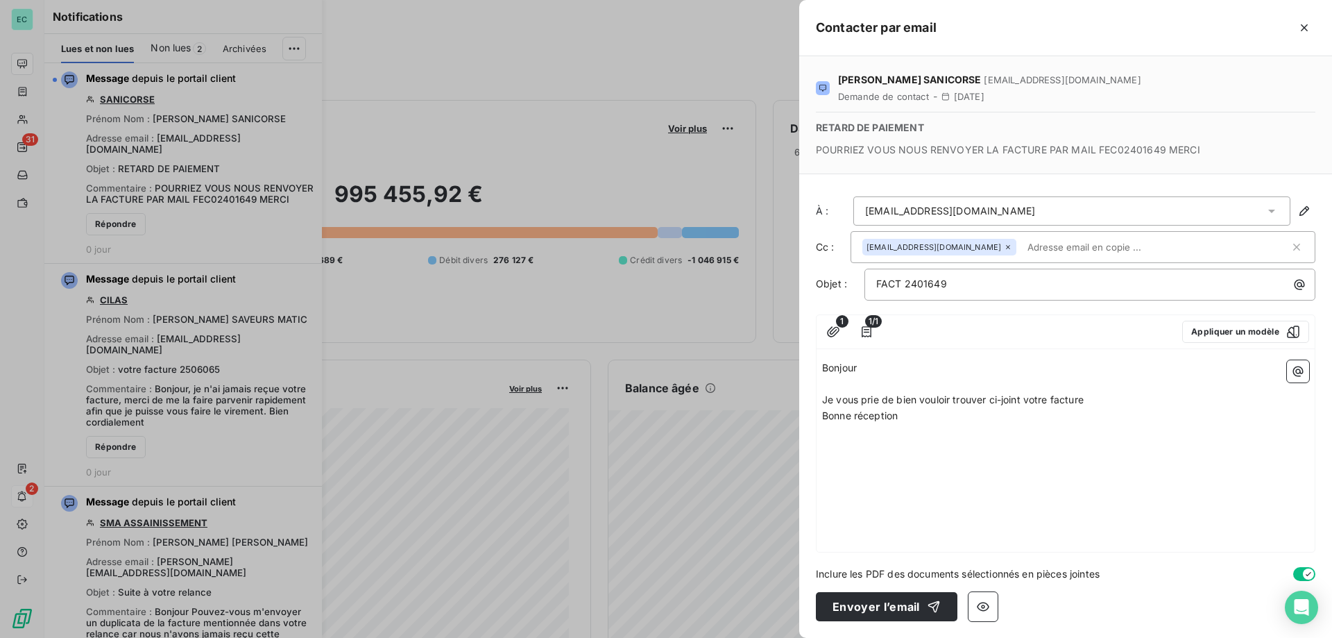
click at [1076, 504] on div "Bonjour ﻿ Je vous prie de bien vouloir trouver ci-joint votre facture Bonne réc…" at bounding box center [1066, 453] width 498 height 197
click at [913, 603] on button "Envoyer l’email" at bounding box center [887, 606] width 142 height 29
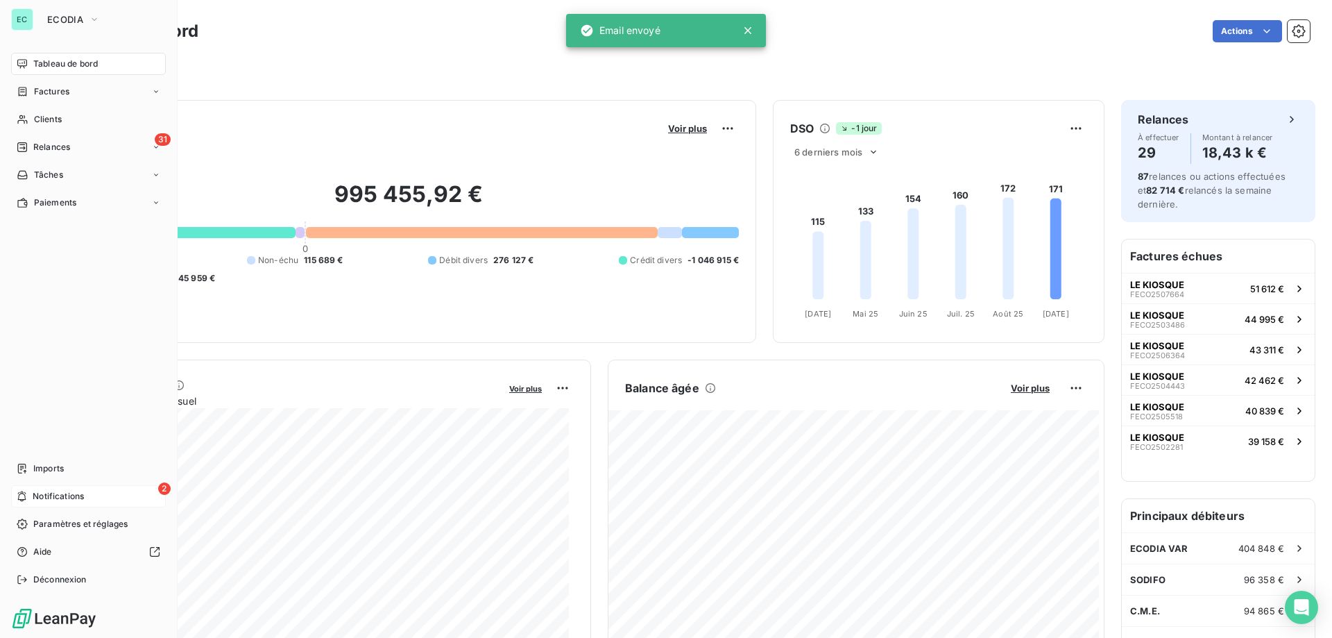
click at [77, 496] on span "Notifications" at bounding box center [58, 496] width 51 height 12
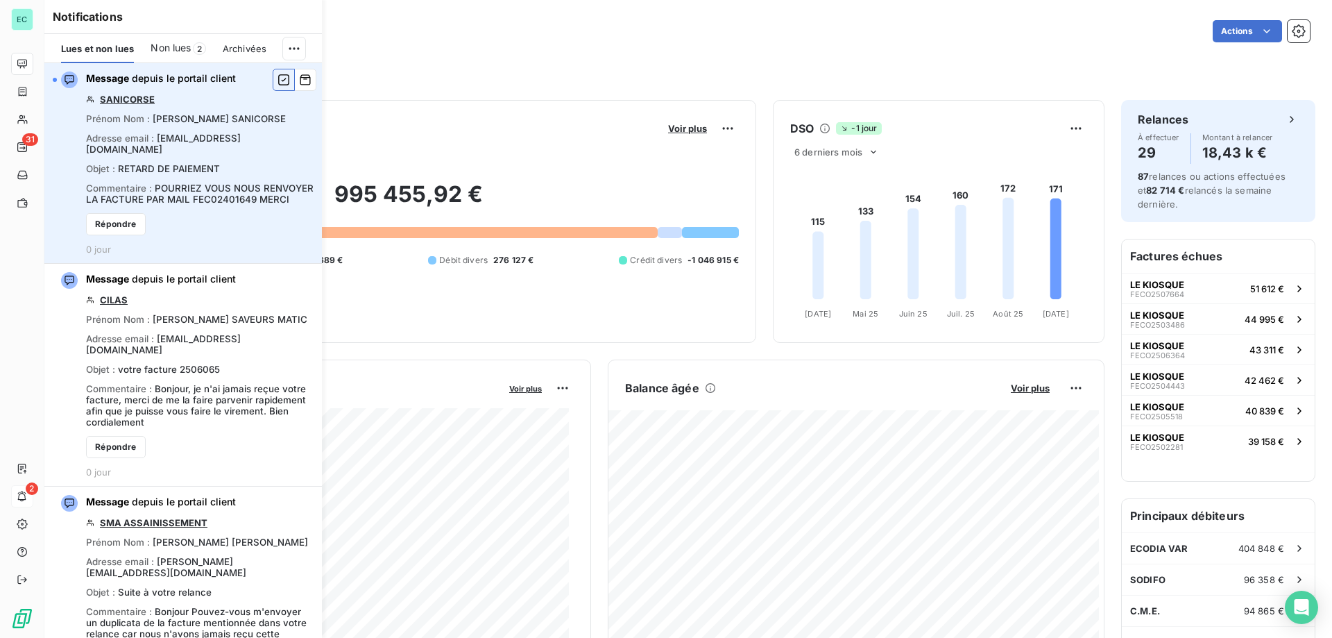
click at [278, 83] on icon "button" at bounding box center [284, 80] width 12 height 14
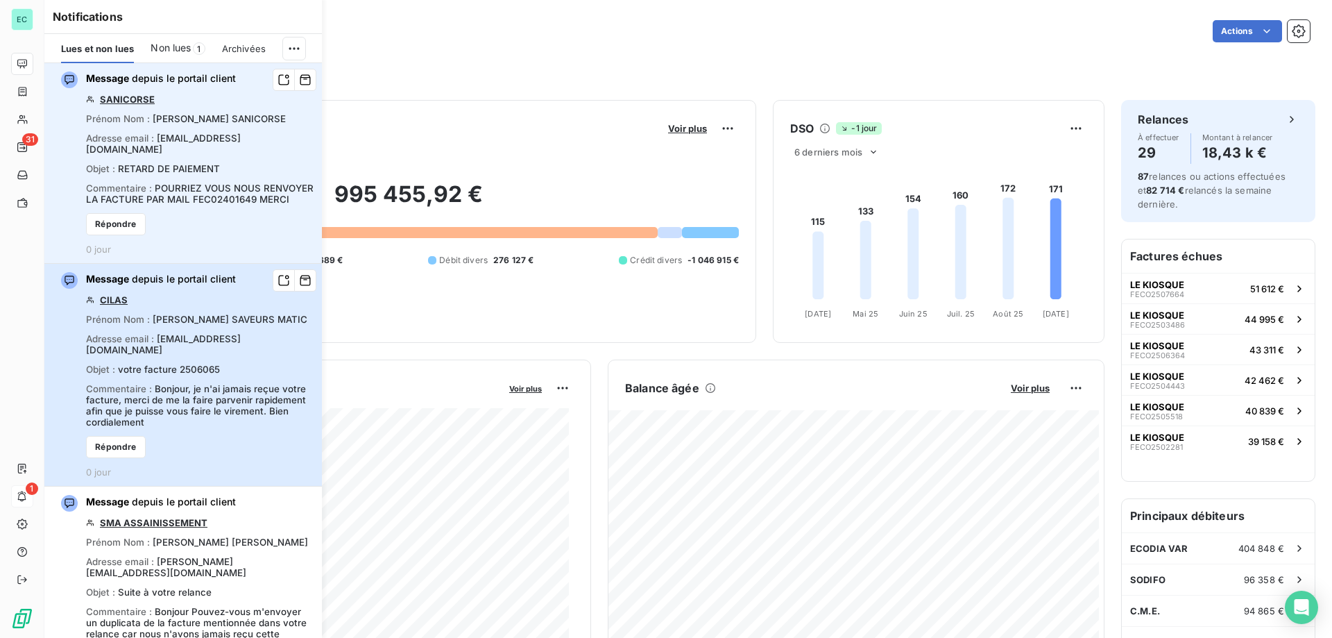
click at [232, 425] on div "Message depuis le portail client CILAS Prénom Nom : [PERSON_NAME] SAVEURS MATIC…" at bounding box center [200, 374] width 228 height 205
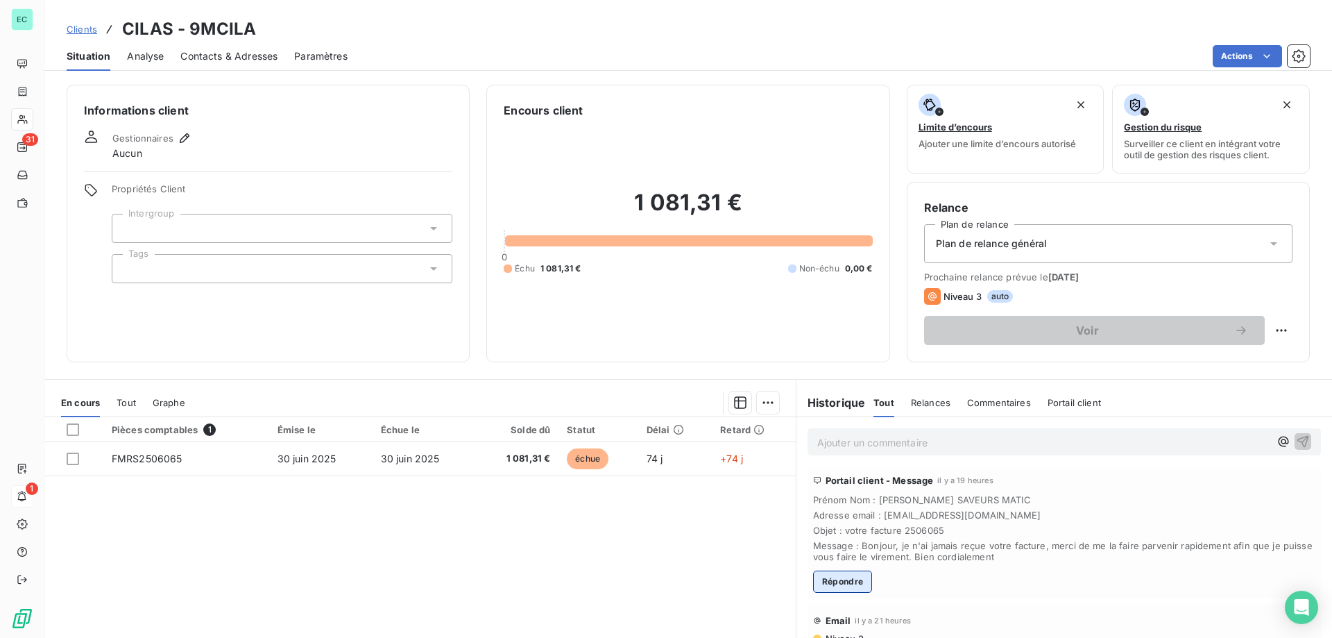
click at [846, 580] on button "Répondre" at bounding box center [843, 581] width 60 height 22
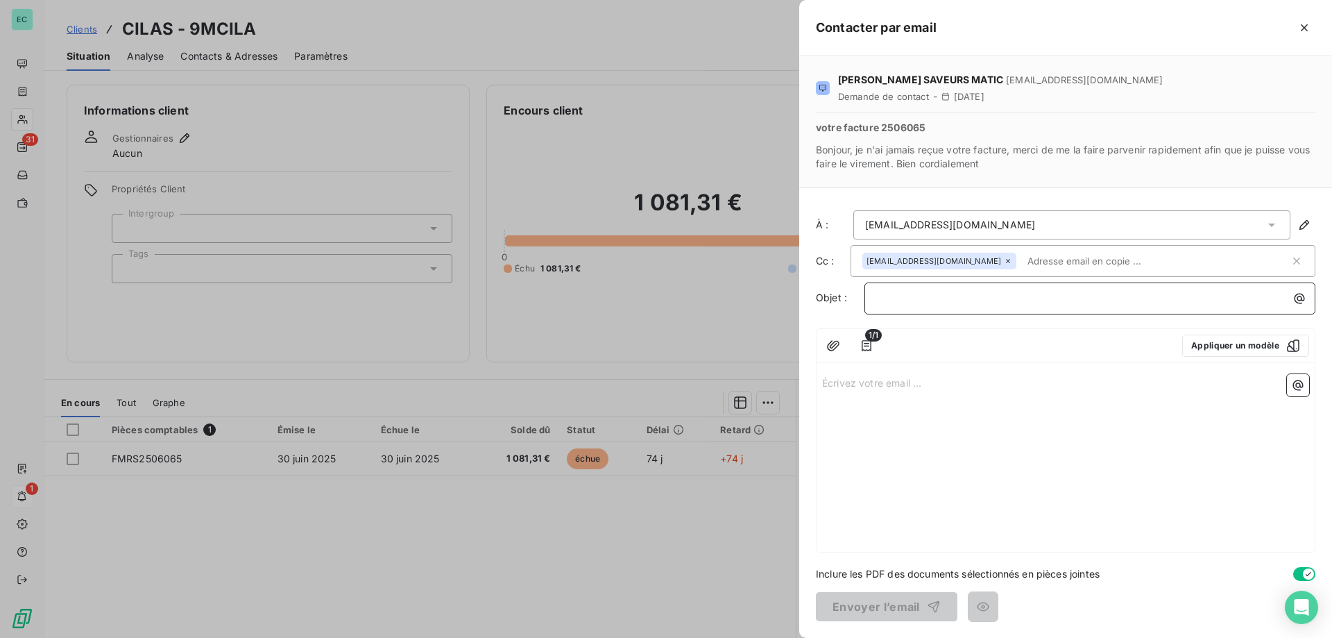
click at [1080, 289] on div "﻿" at bounding box center [1090, 296] width 441 height 19
click at [913, 345] on div at bounding box center [1030, 346] width 282 height 22
click at [853, 344] on div "1/1 Appliquer un modèle" at bounding box center [1066, 346] width 498 height 34
click at [825, 344] on button "button" at bounding box center [833, 346] width 22 height 22
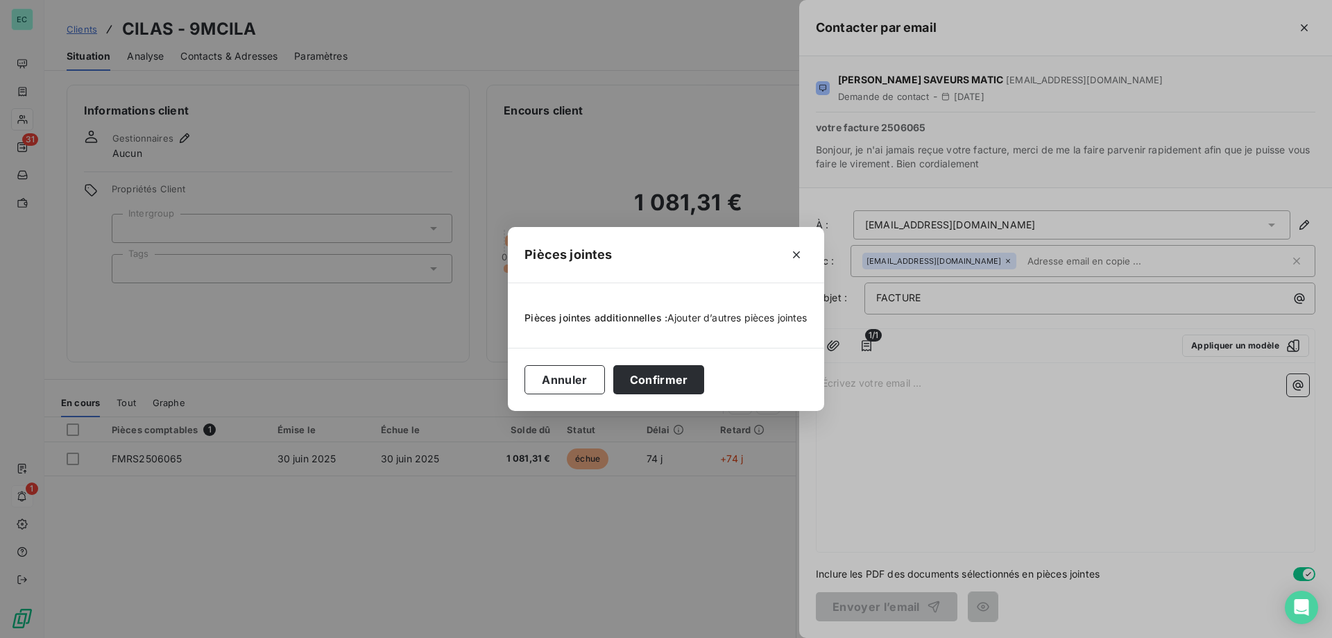
click at [718, 322] on span "Ajouter d’autres pièces jointes" at bounding box center [738, 318] width 140 height 12
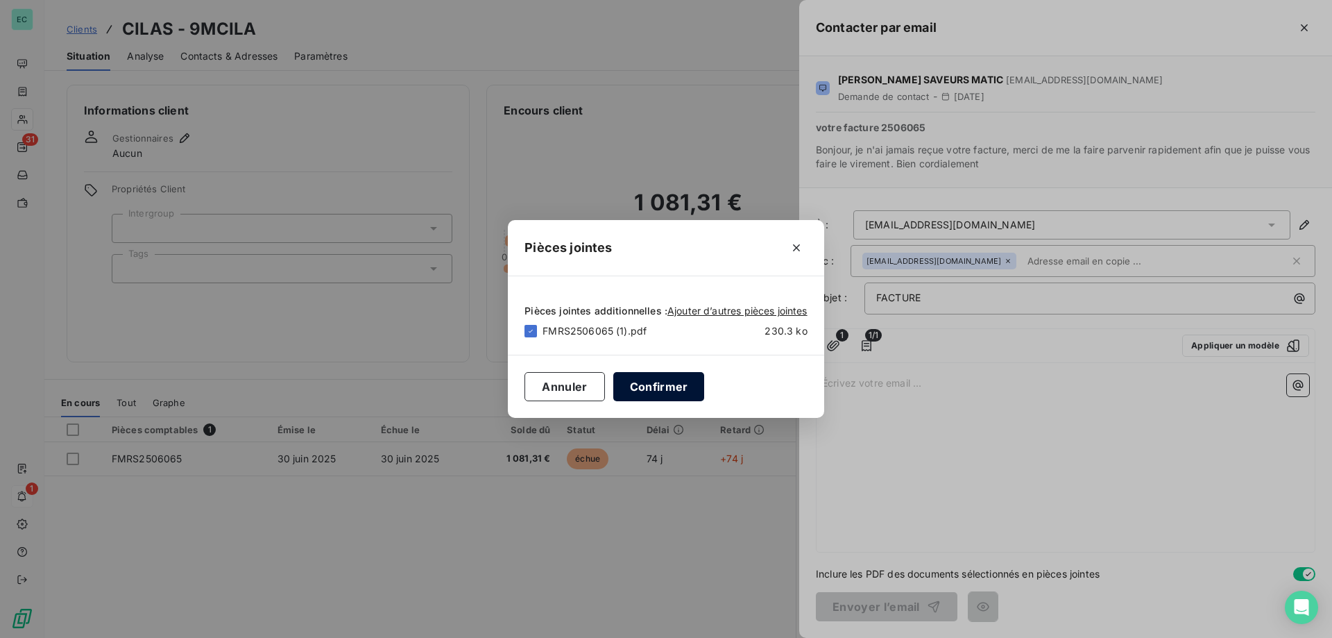
click at [664, 394] on button "Confirmer" at bounding box center [659, 386] width 92 height 29
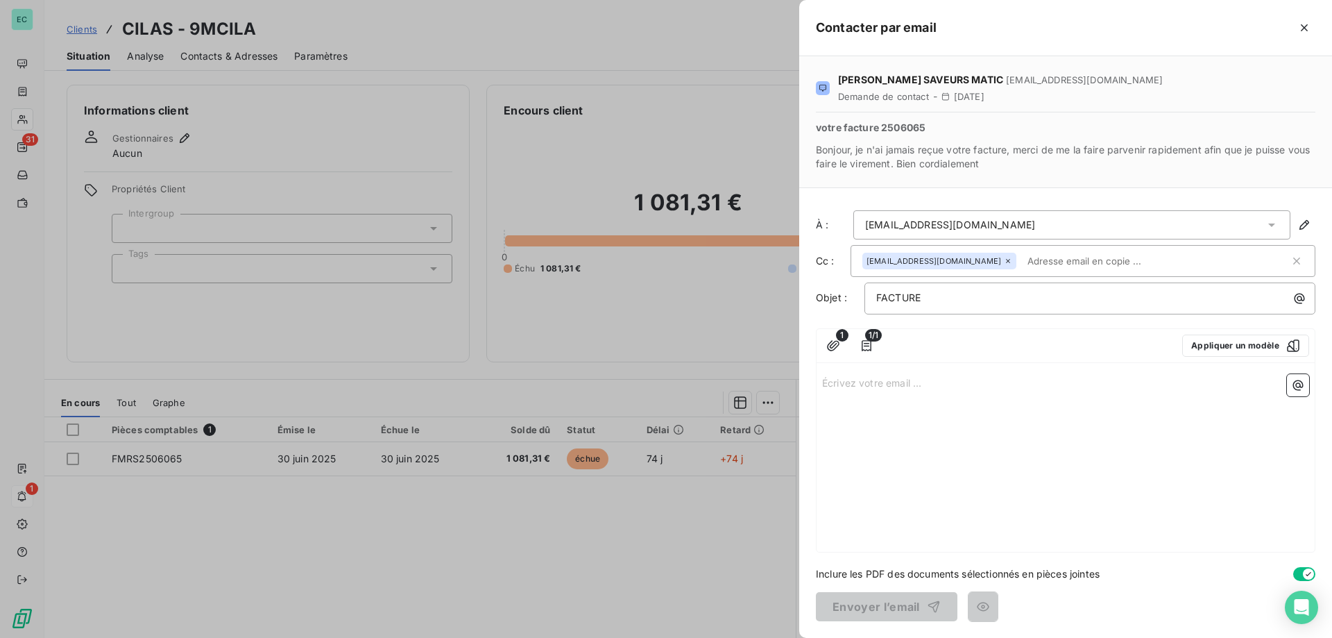
click at [965, 383] on p "Écrivez votre email ... ﻿" at bounding box center [1065, 382] width 487 height 16
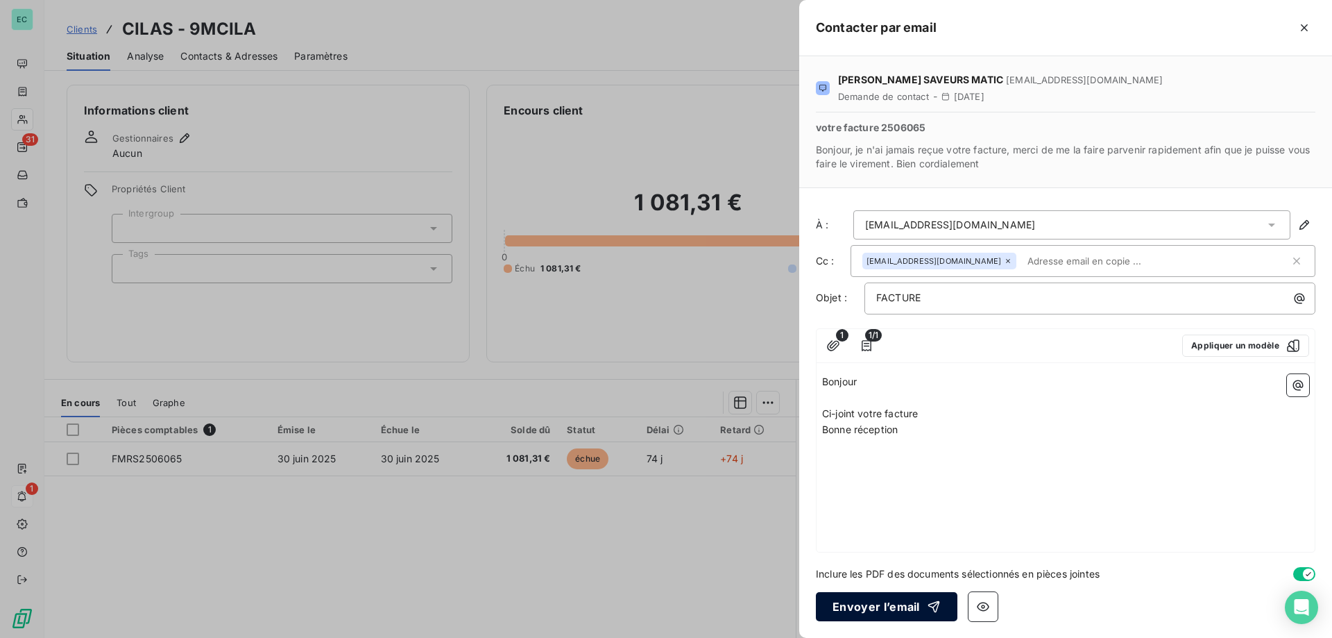
click at [879, 609] on button "Envoyer l’email" at bounding box center [887, 606] width 142 height 29
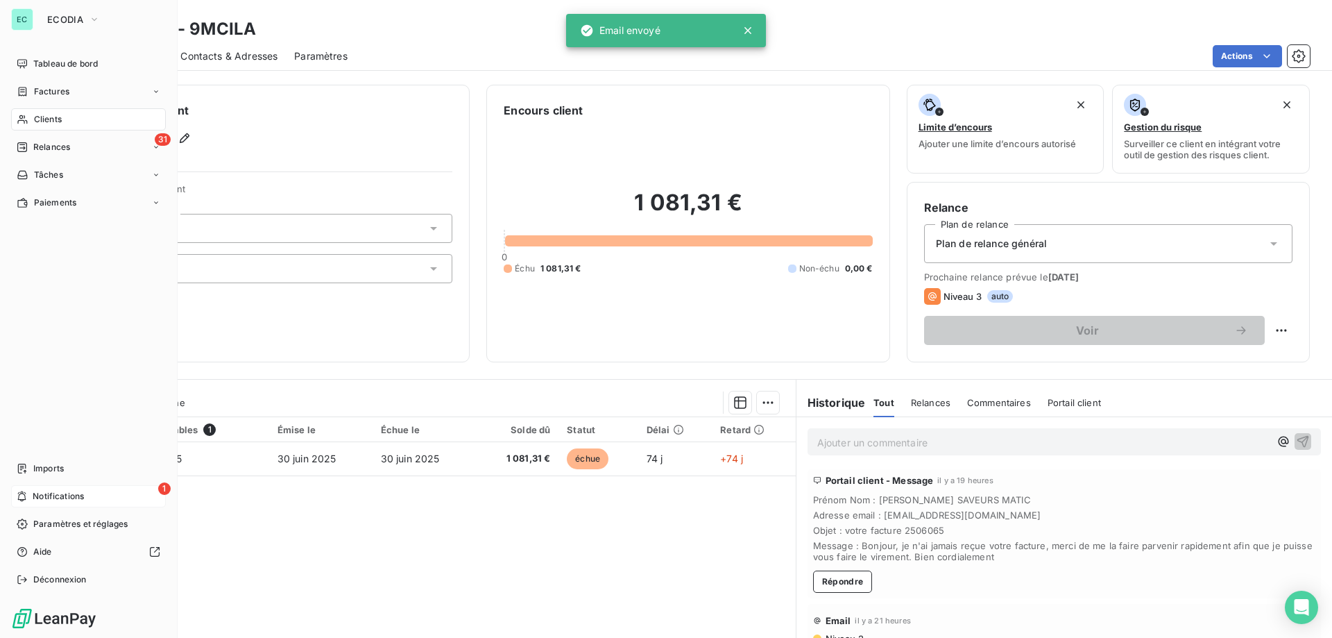
click at [71, 500] on span "Notifications" at bounding box center [58, 496] width 51 height 12
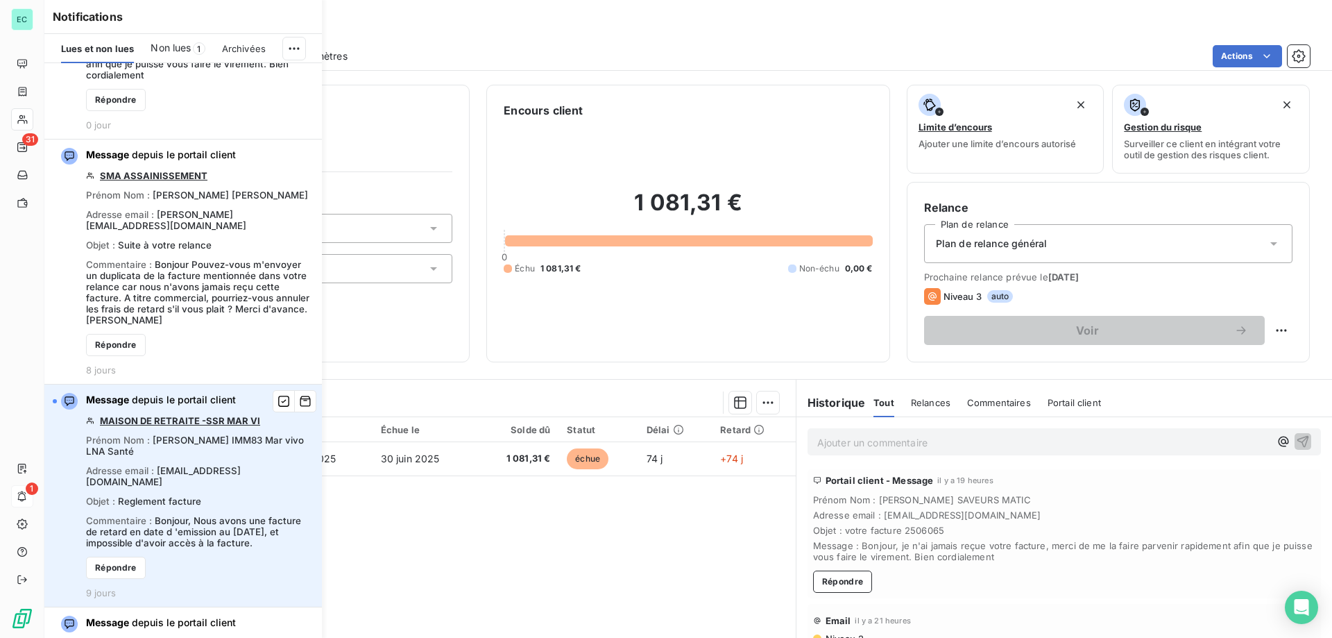
scroll to position [416, 0]
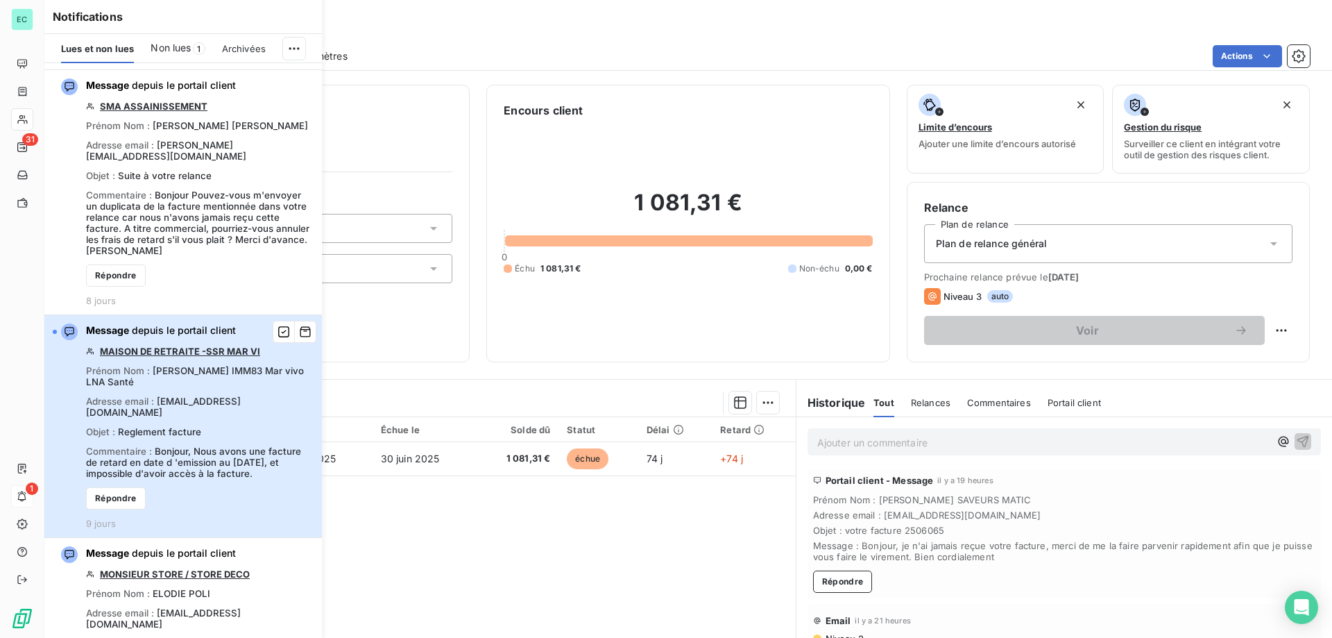
click at [228, 488] on div "Message depuis le portail client MAISON DE RETRAITE -SSR MAR VI Prénom Nom : [P…" at bounding box center [200, 425] width 228 height 205
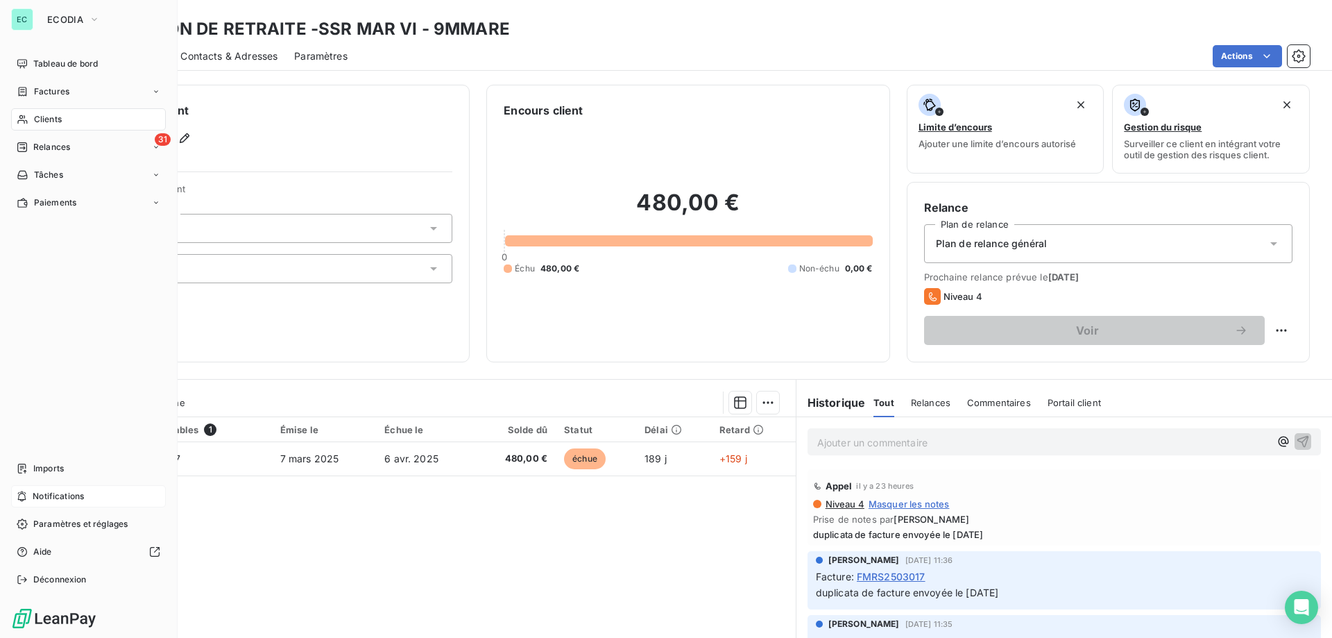
click at [56, 492] on span "Notifications" at bounding box center [58, 496] width 51 height 12
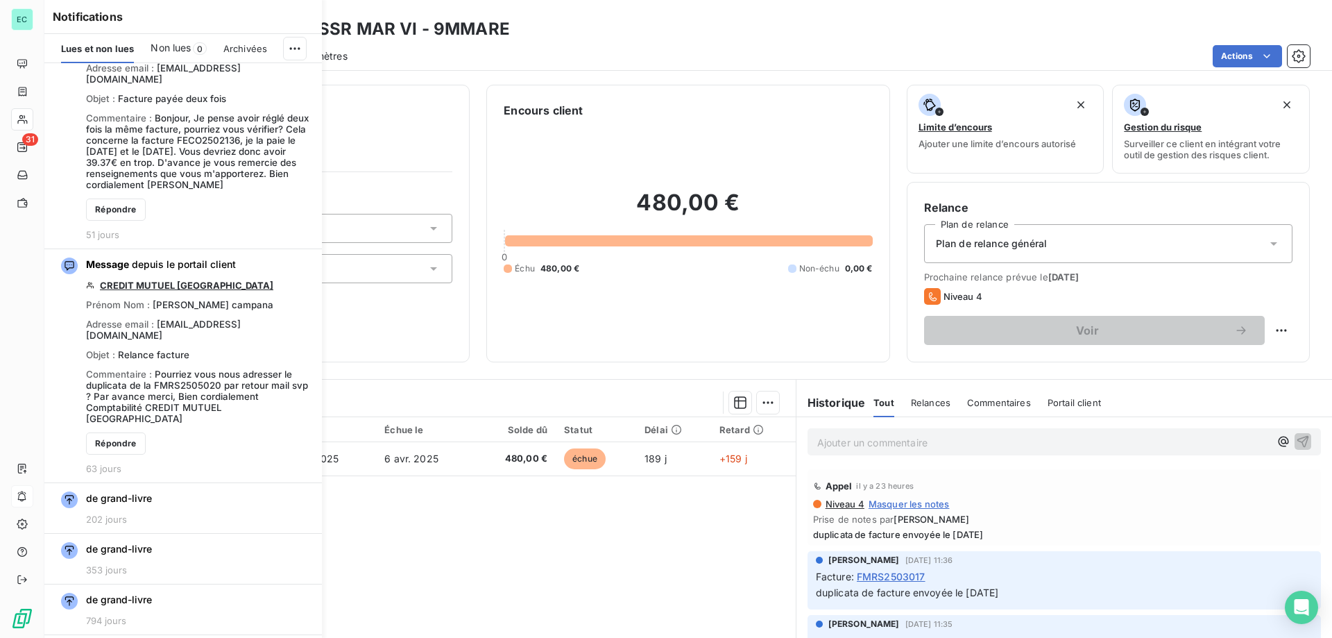
scroll to position [486, 0]
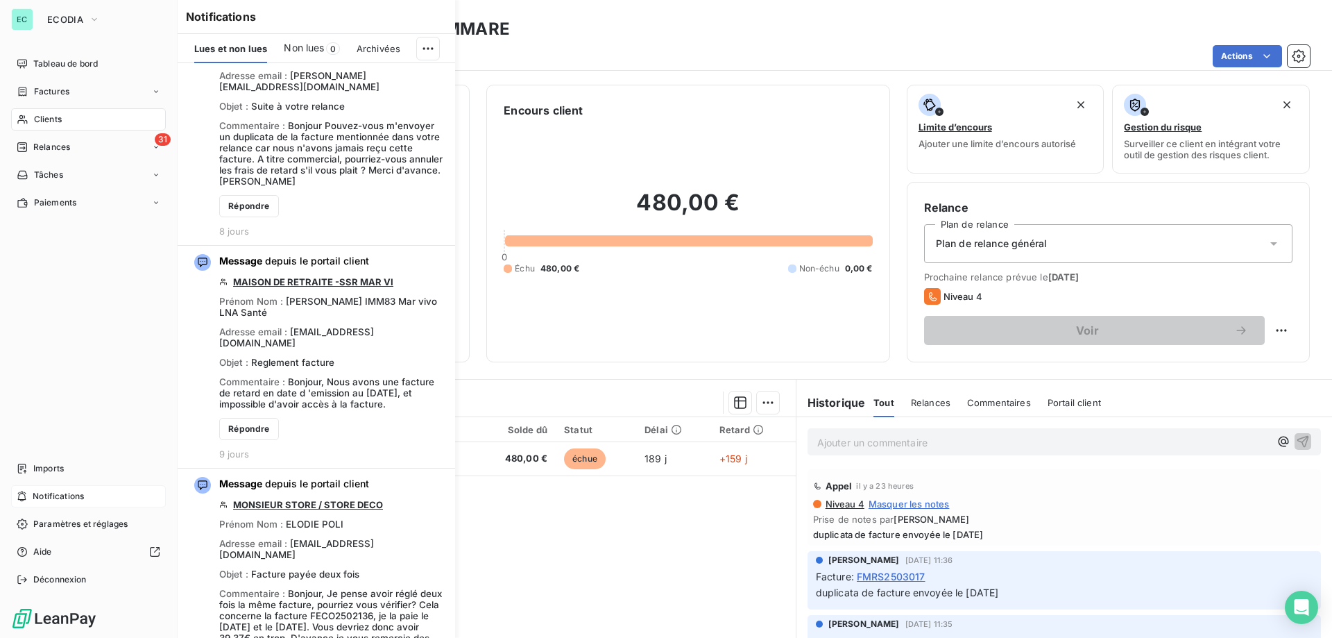
click at [69, 5] on div "EC ECODIA Tableau de bord Factures Clients 31 Relances Tâches Paiements Imports…" at bounding box center [89, 319] width 178 height 638
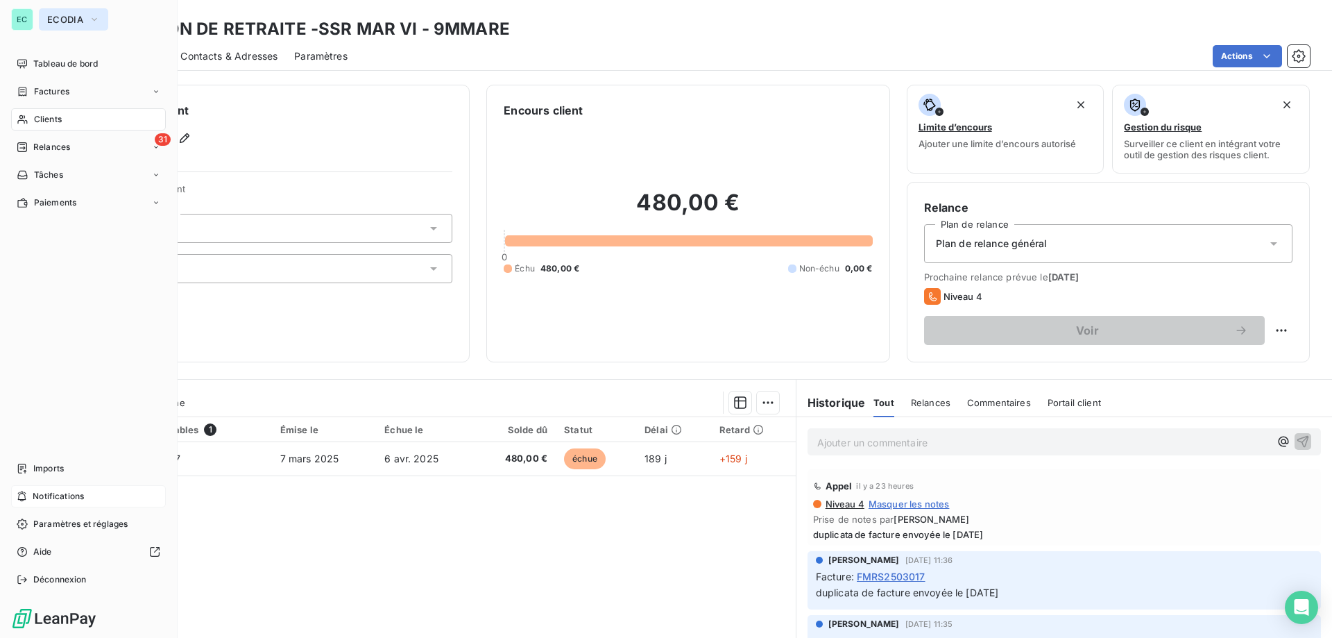
click at [56, 18] on span "ECODIA" at bounding box center [65, 19] width 36 height 11
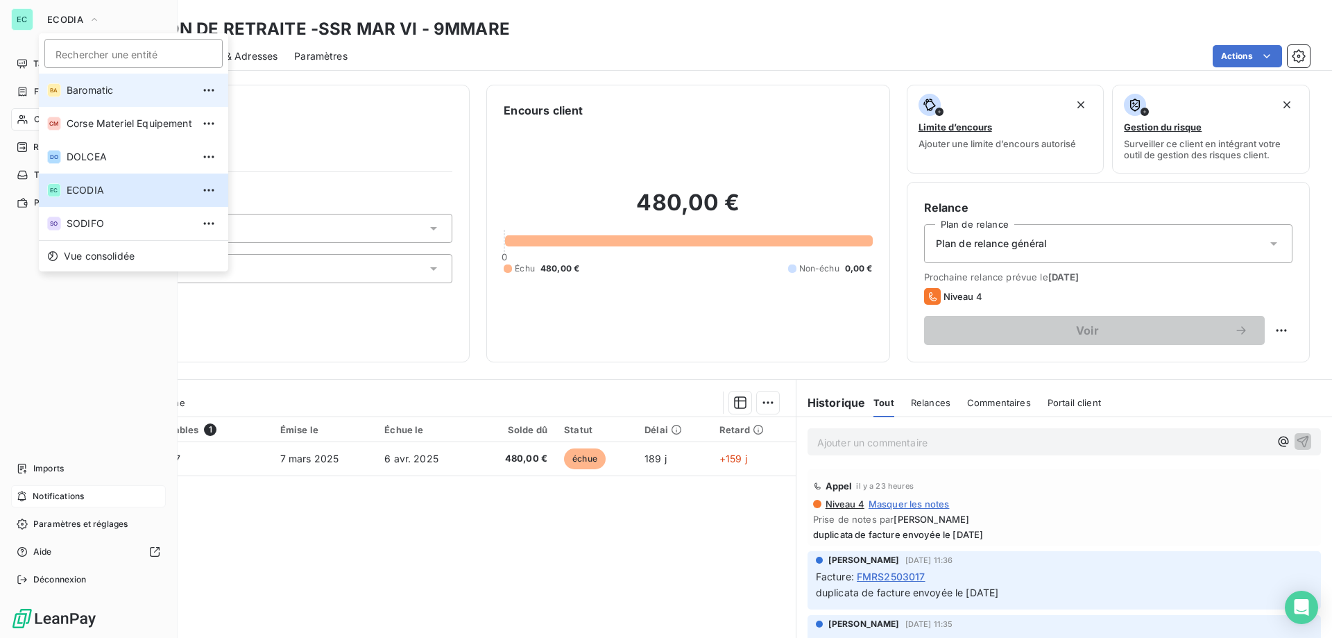
click at [97, 93] on span "Baromatic" at bounding box center [130, 90] width 126 height 14
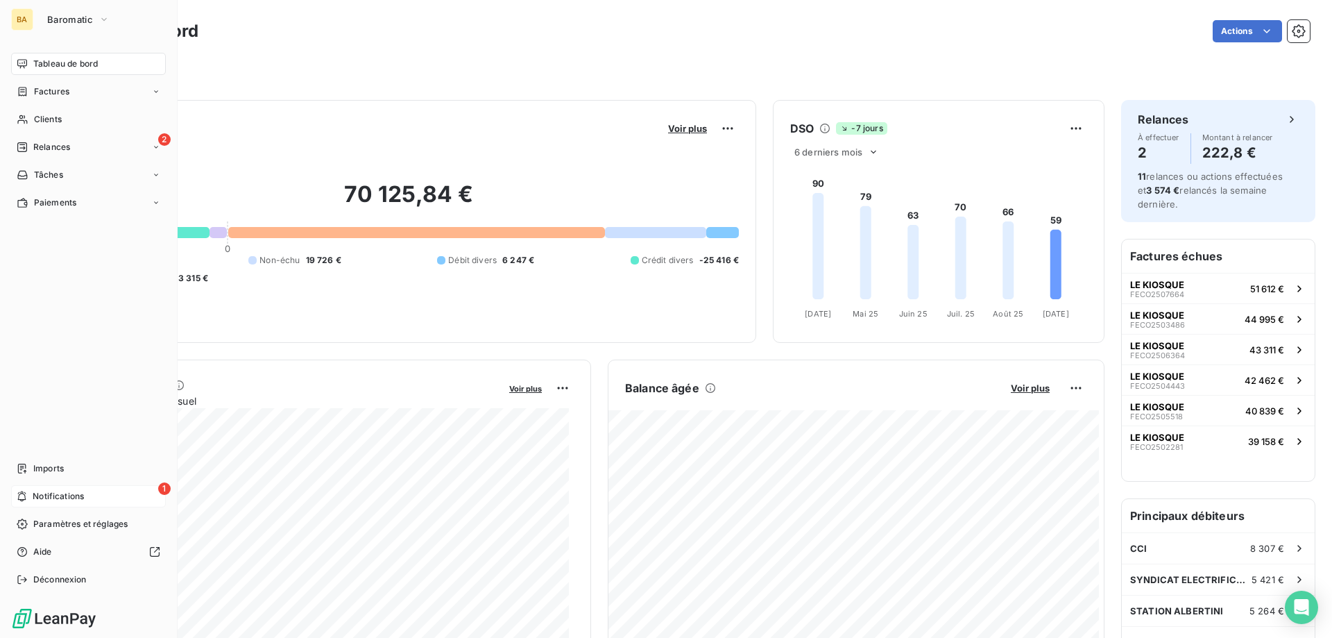
click at [80, 503] on div "1 Notifications" at bounding box center [88, 496] width 155 height 22
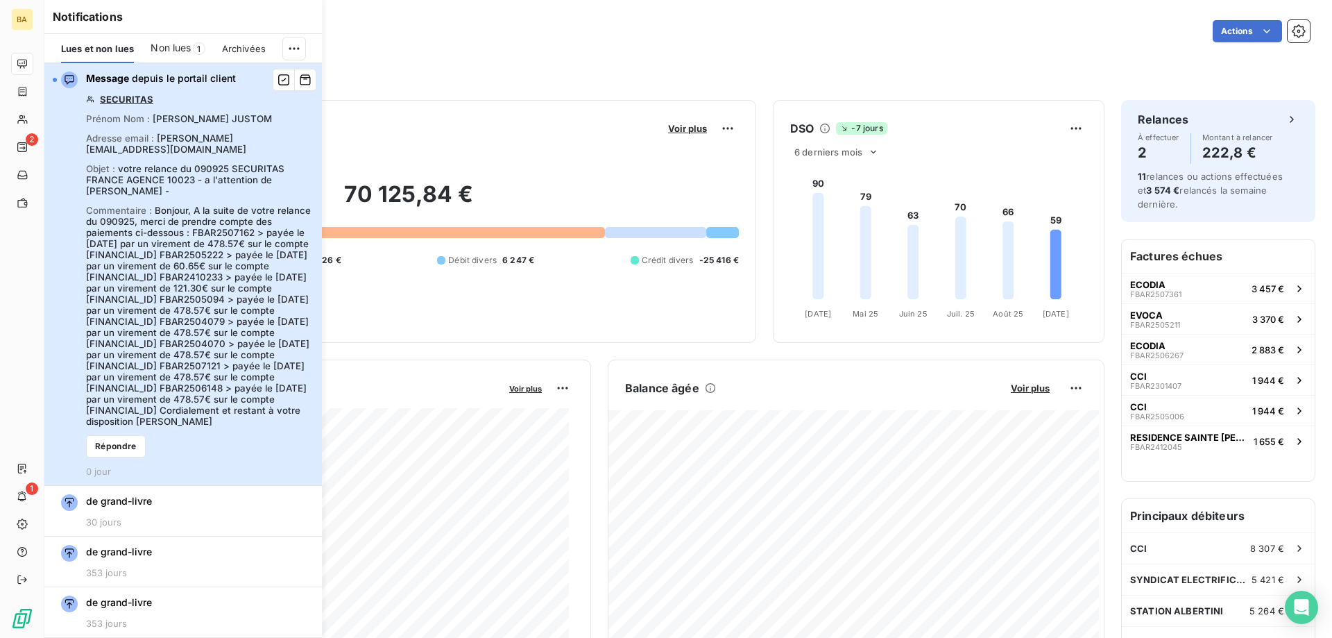
click at [139, 335] on span "Bonjour, A la suite de votre relance du 090925, merci de prendre compte des pai…" at bounding box center [198, 316] width 225 height 222
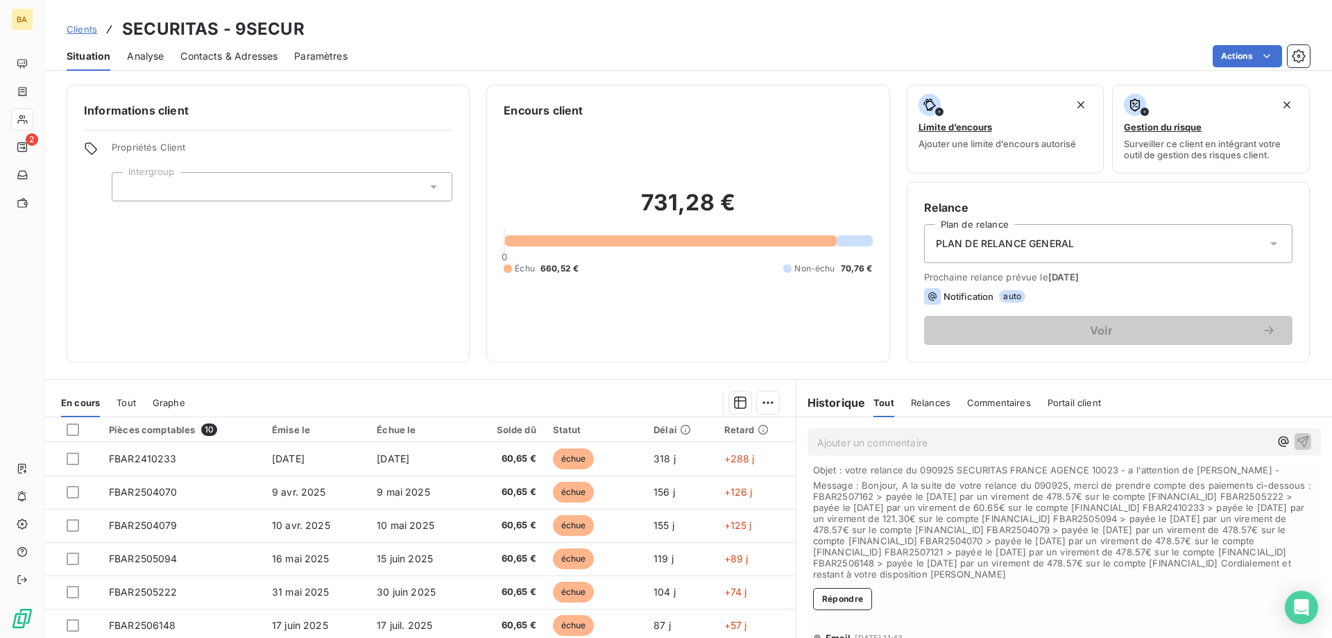
scroll to position [139, 0]
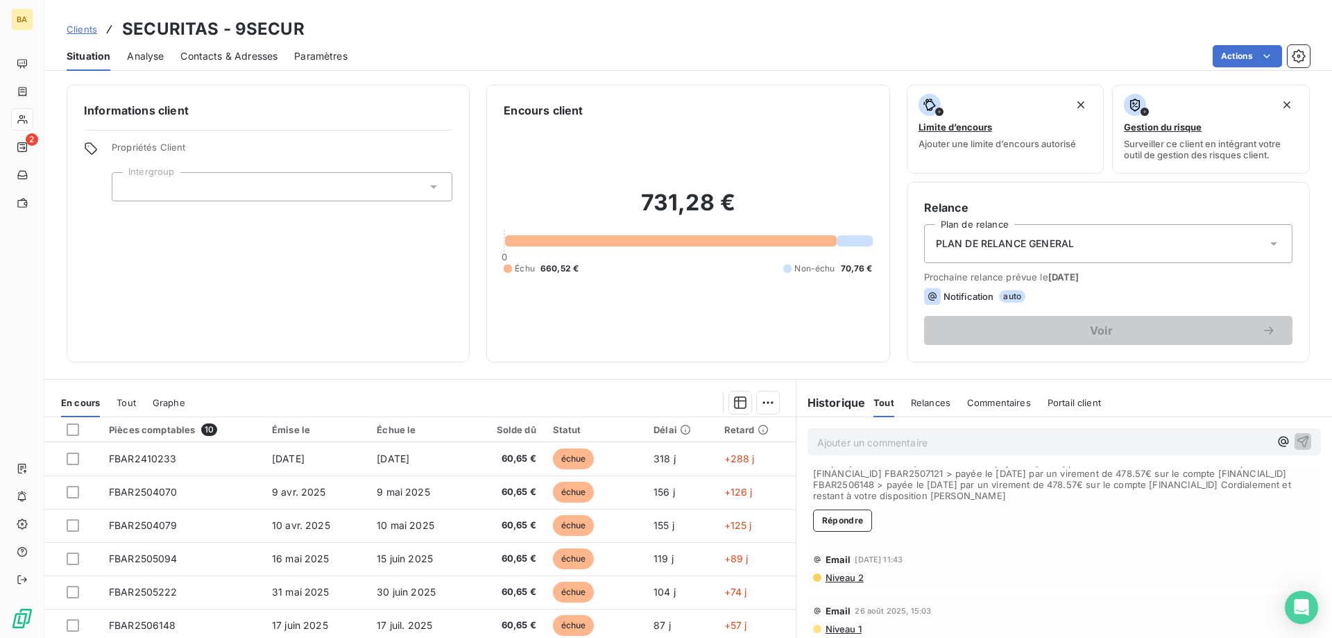
drag, startPoint x: 966, startPoint y: 543, endPoint x: 947, endPoint y: 519, distance: 30.7
click at [947, 519] on div "Portail client - Message il y a 15 heures Prénom Nom : [PERSON_NAME] Adresse em…" at bounding box center [1065, 433] width 514 height 207
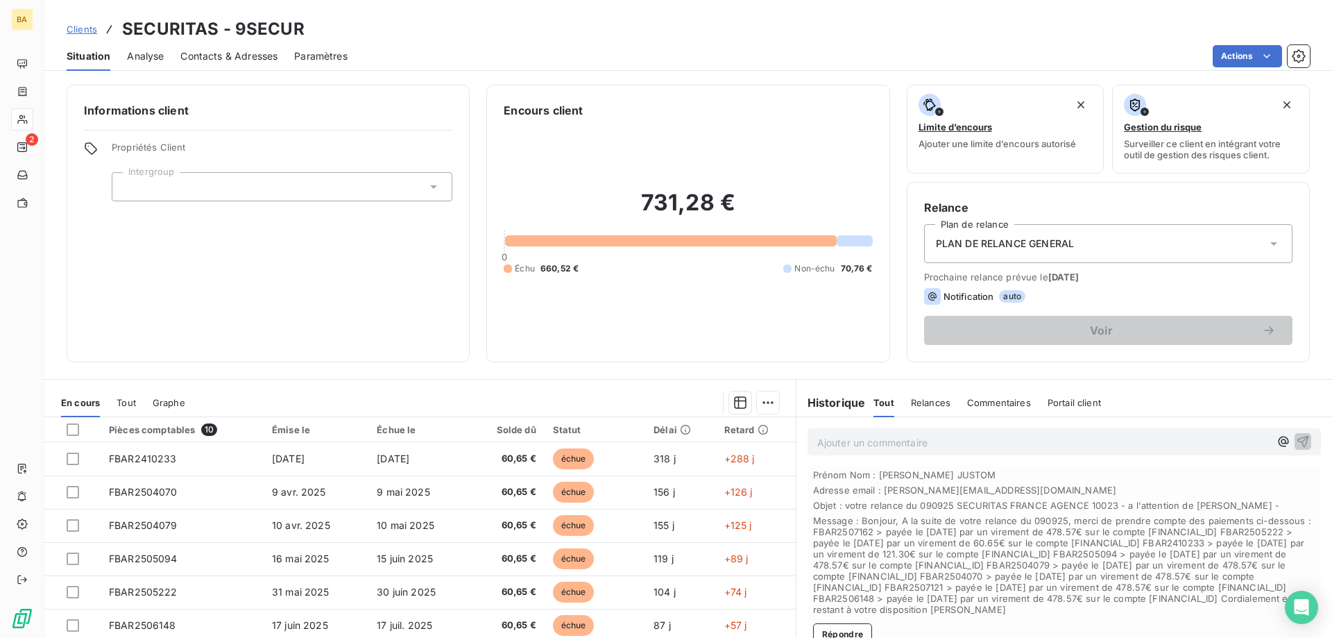
scroll to position [0, 0]
